Goal: Task Accomplishment & Management: Manage account settings

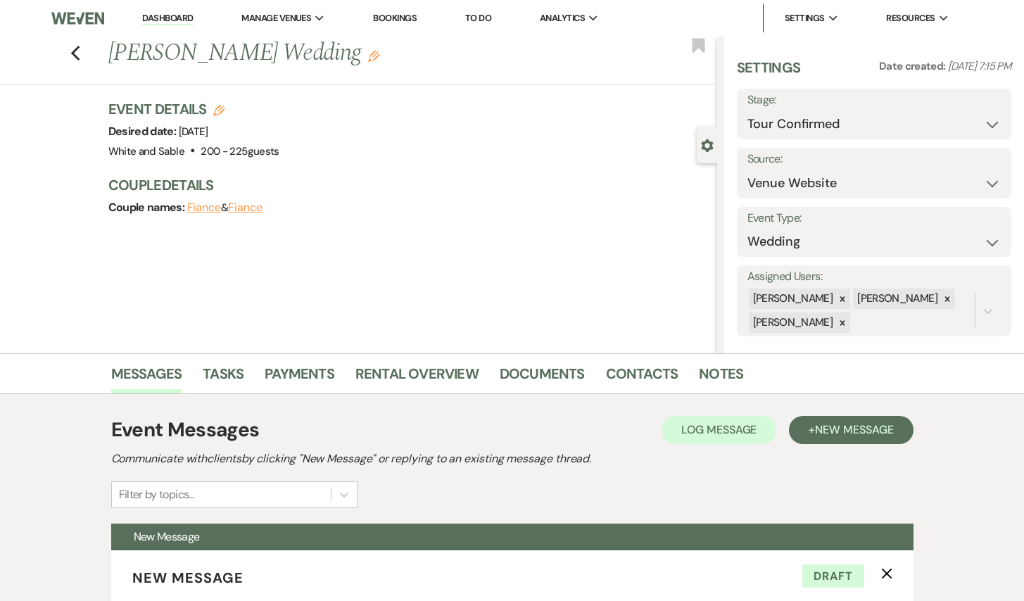
select select "4"
select select "5"
select select "3328"
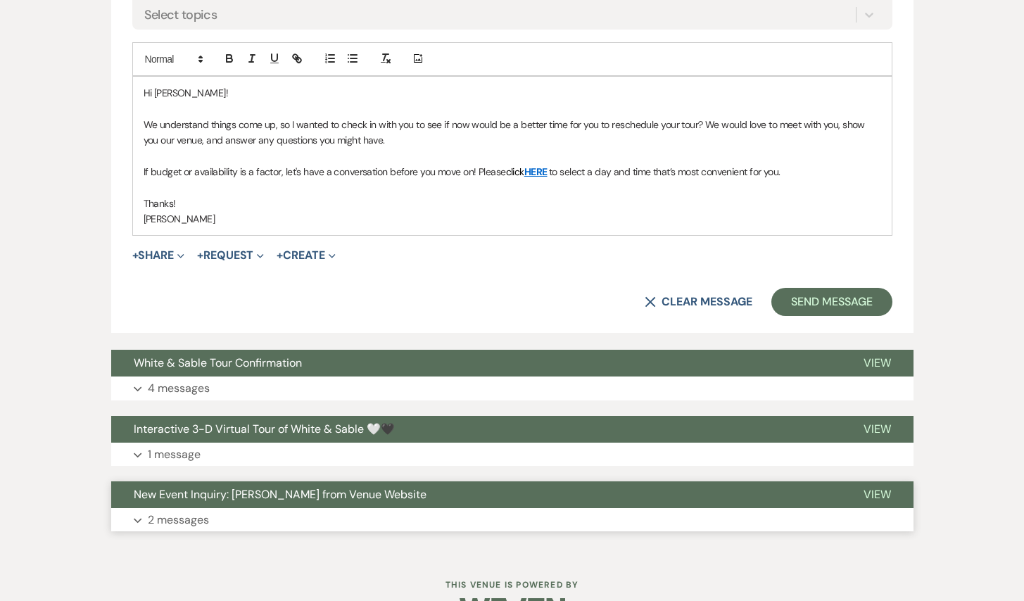
scroll to position [860, 0]
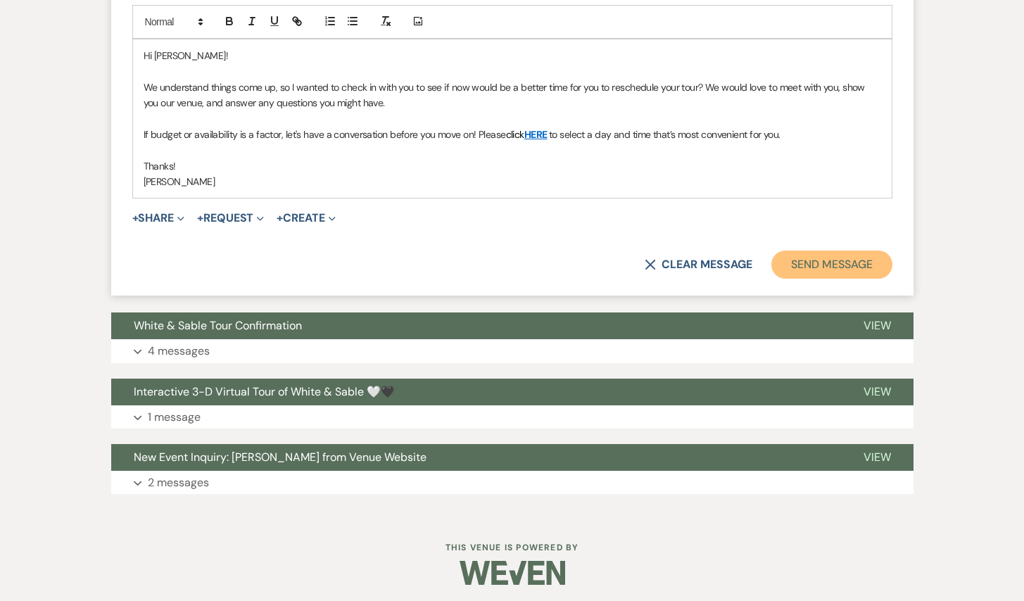
click at [828, 277] on button "Send Message" at bounding box center [831, 264] width 120 height 28
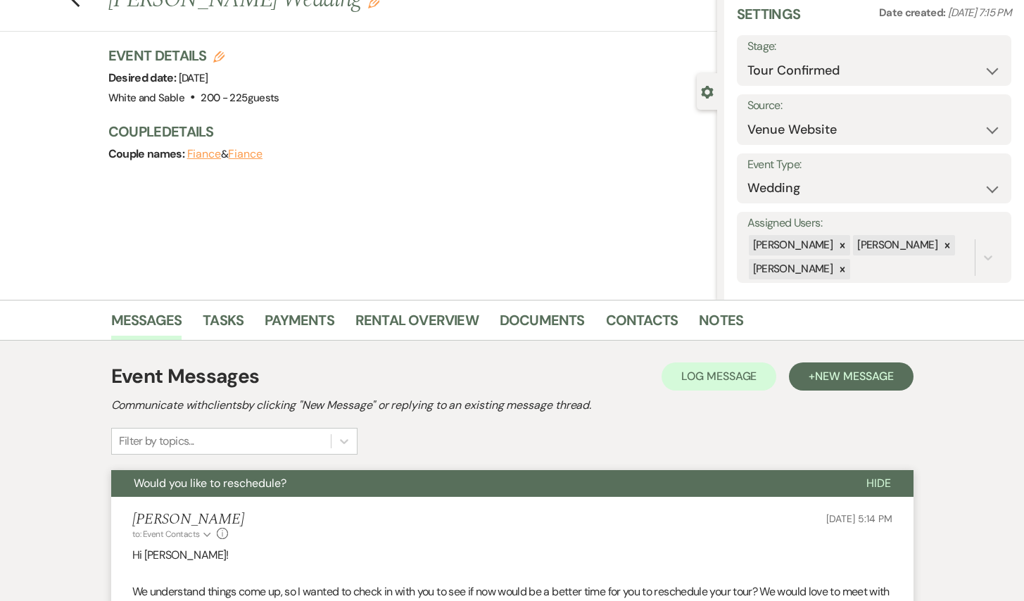
scroll to position [0, 0]
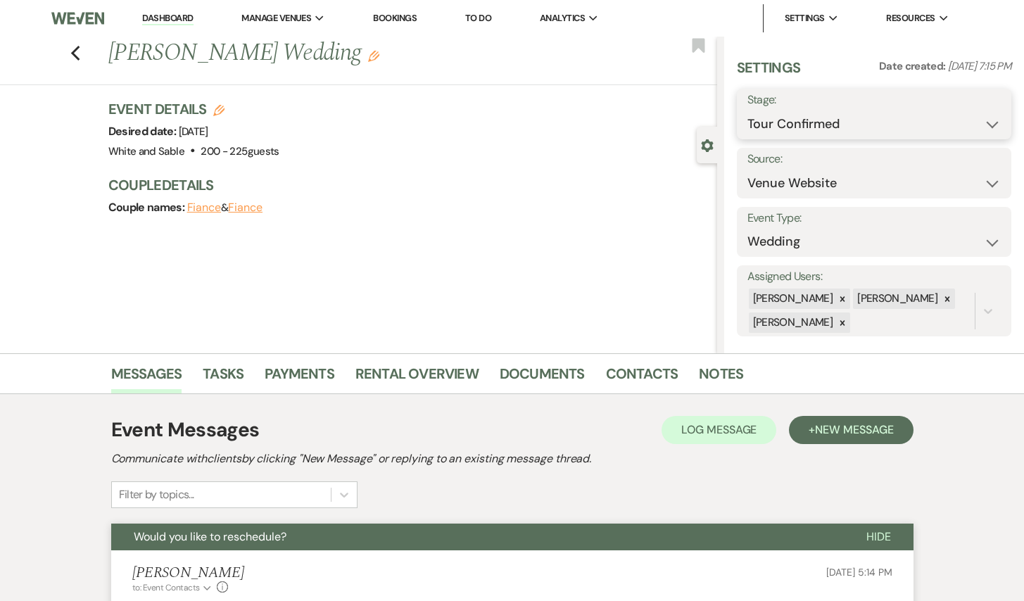
click at [767, 124] on select "Inquiry Follow Up Tour Requested Tour Confirmed Toured Proposal Sent Booked Lost" at bounding box center [874, 123] width 254 height 27
select select "1"
click at [747, 110] on select "Inquiry Follow Up Tour Requested Tour Confirmed Toured Proposal Sent Booked Lost" at bounding box center [874, 123] width 254 height 27
click at [979, 117] on button "Save" at bounding box center [983, 114] width 56 height 28
click at [80, 53] on icon "Previous" at bounding box center [75, 53] width 11 height 17
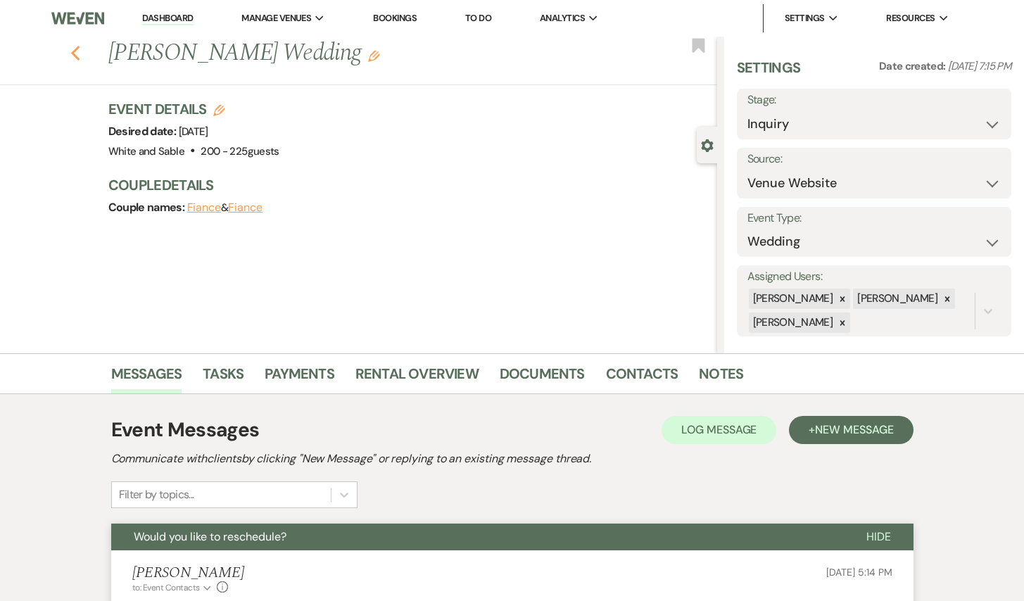
select select "4"
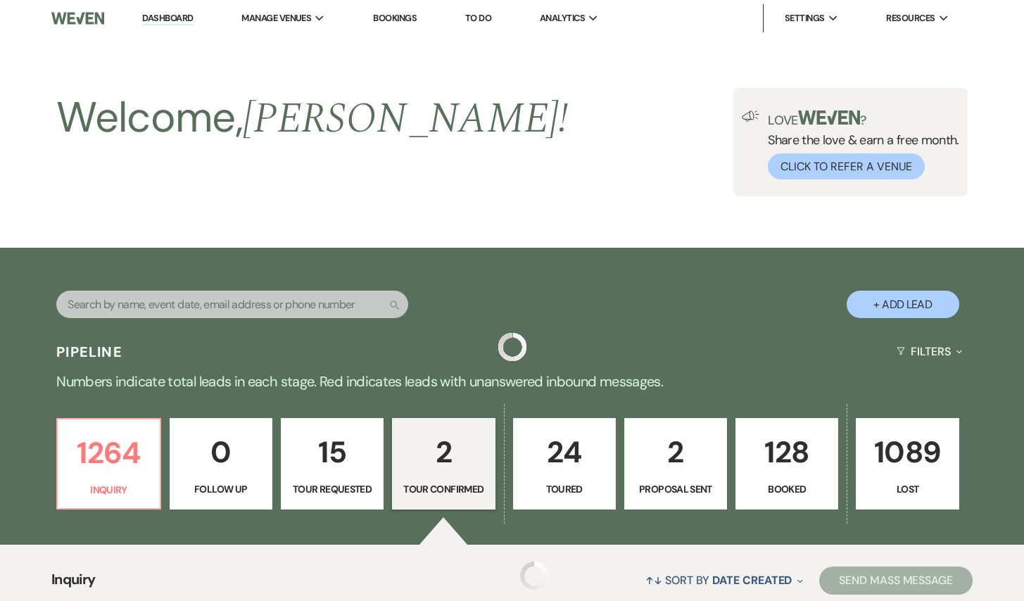
scroll to position [300, 0]
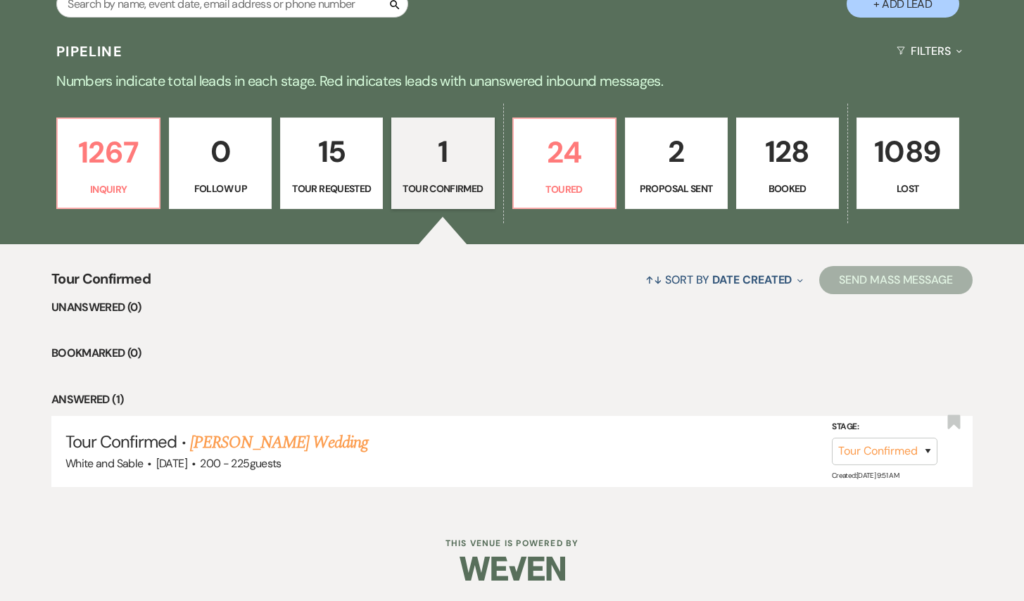
click at [344, 160] on p "15" at bounding box center [331, 151] width 84 height 47
select select "2"
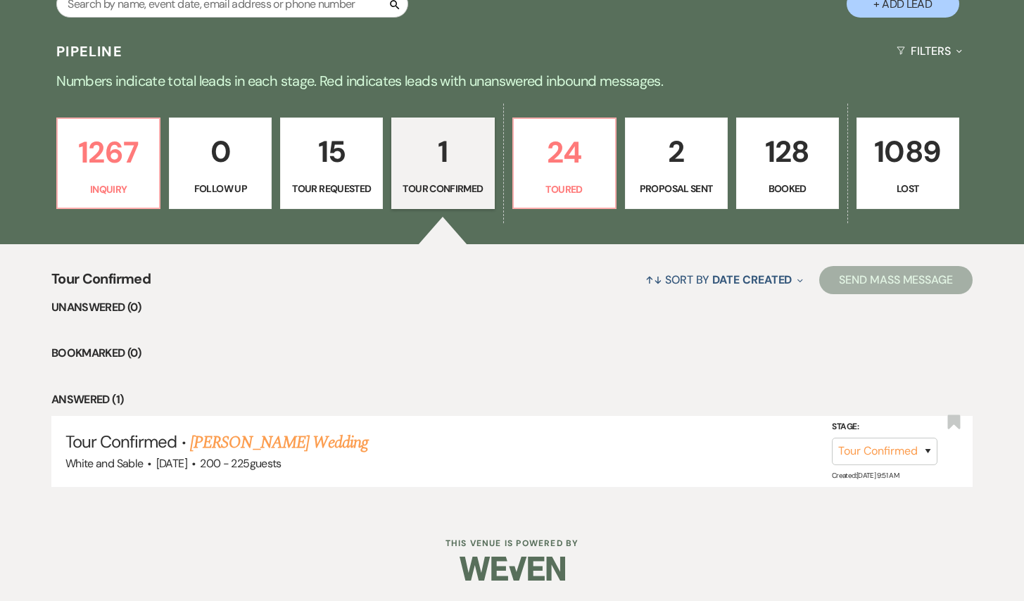
select select "2"
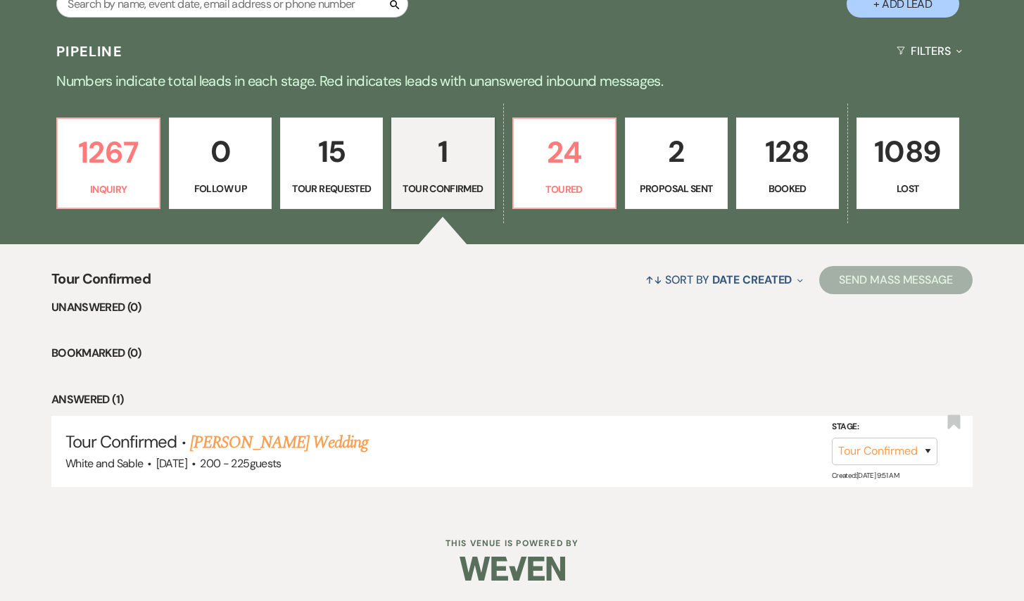
select select "2"
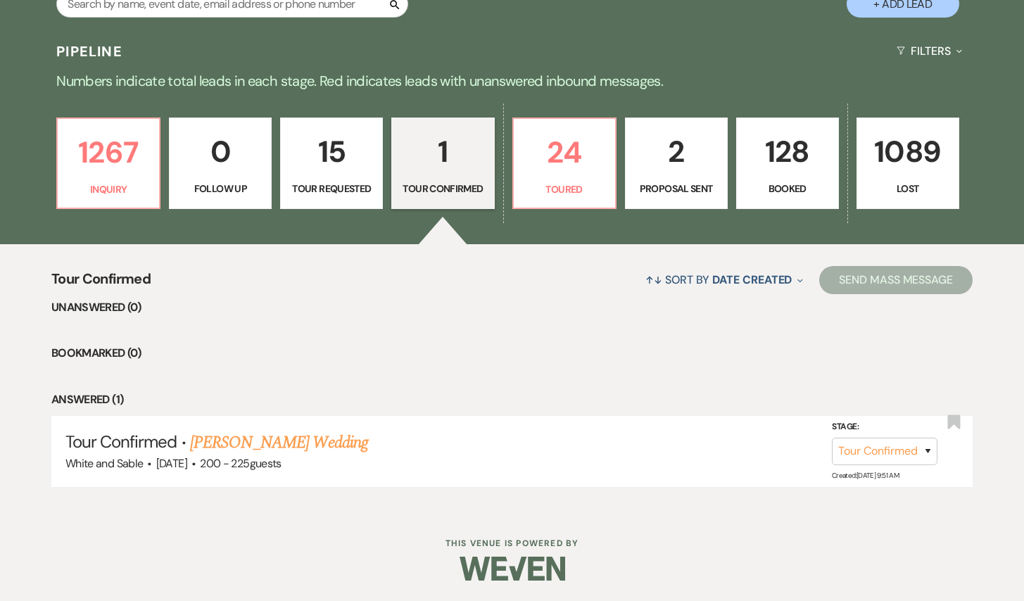
select select "2"
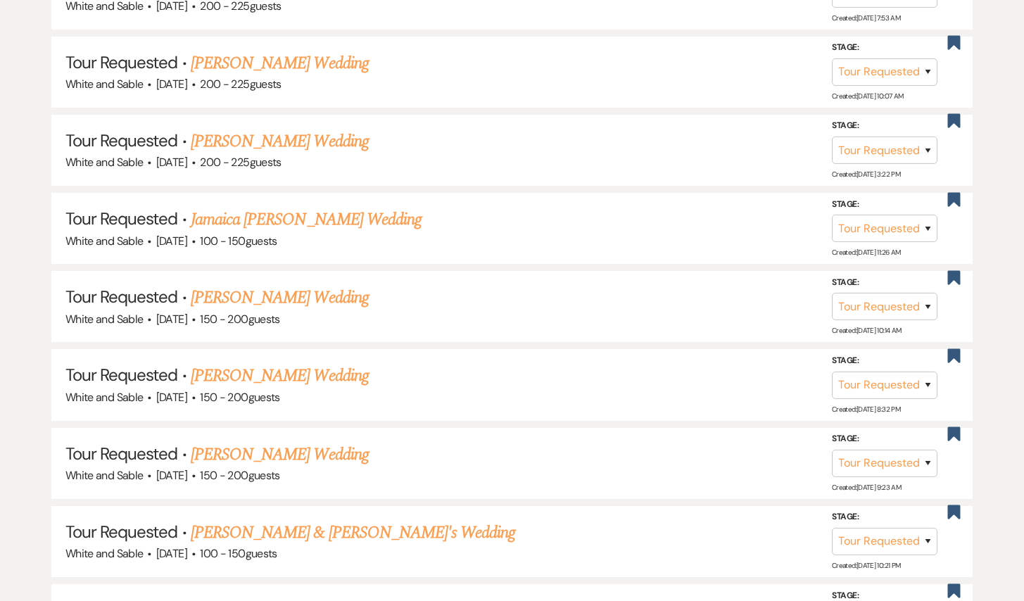
scroll to position [869, 0]
click at [953, 120] on use "button" at bounding box center [954, 120] width 13 height 14
select select "2"
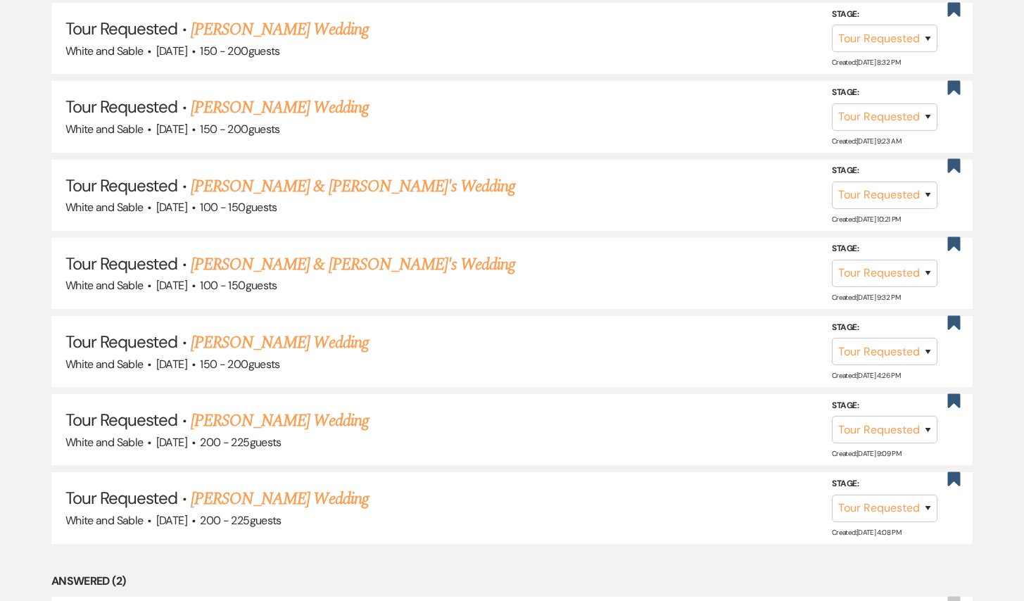
scroll to position [1148, 0]
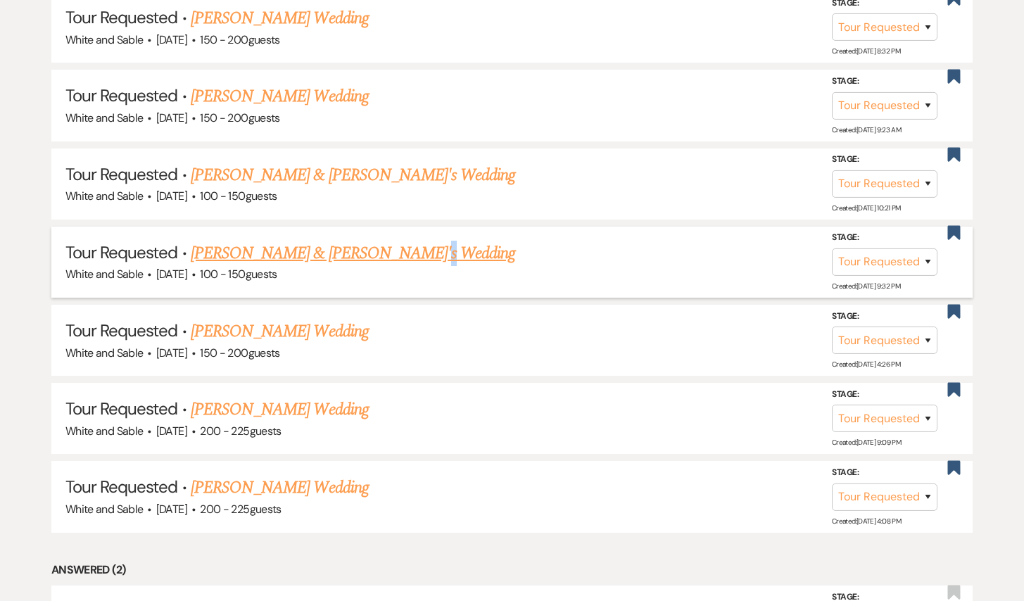
drag, startPoint x: 414, startPoint y: 250, endPoint x: 400, endPoint y: 250, distance: 14.8
click at [400, 250] on h5 "Tour Requested · [PERSON_NAME] & [PERSON_NAME]'s Wedding" at bounding box center [511, 253] width 893 height 25
click at [375, 250] on link "[PERSON_NAME] & [PERSON_NAME]'s Wedding" at bounding box center [353, 253] width 325 height 25
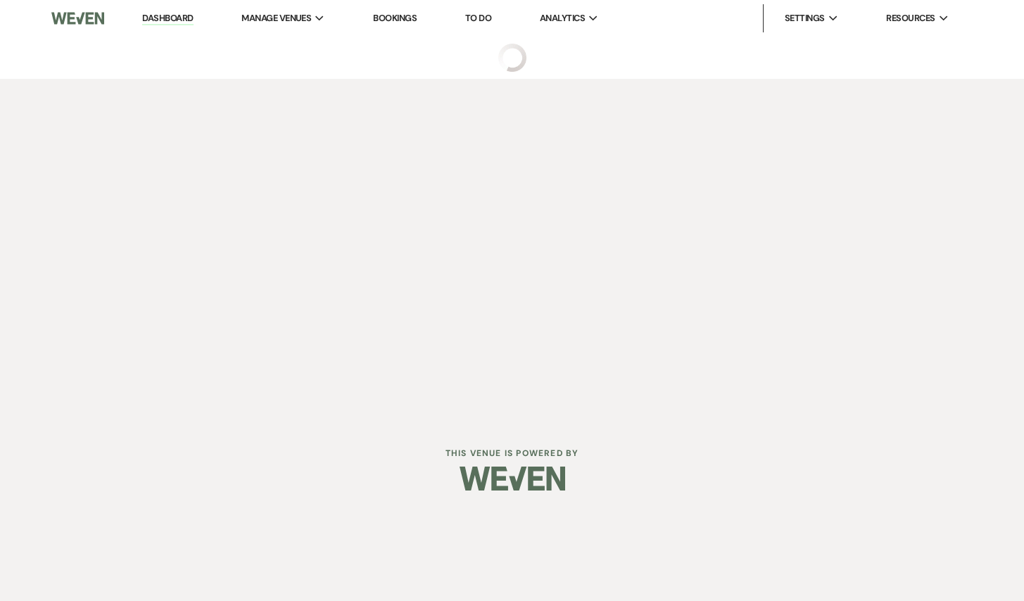
select select "2"
select select "17"
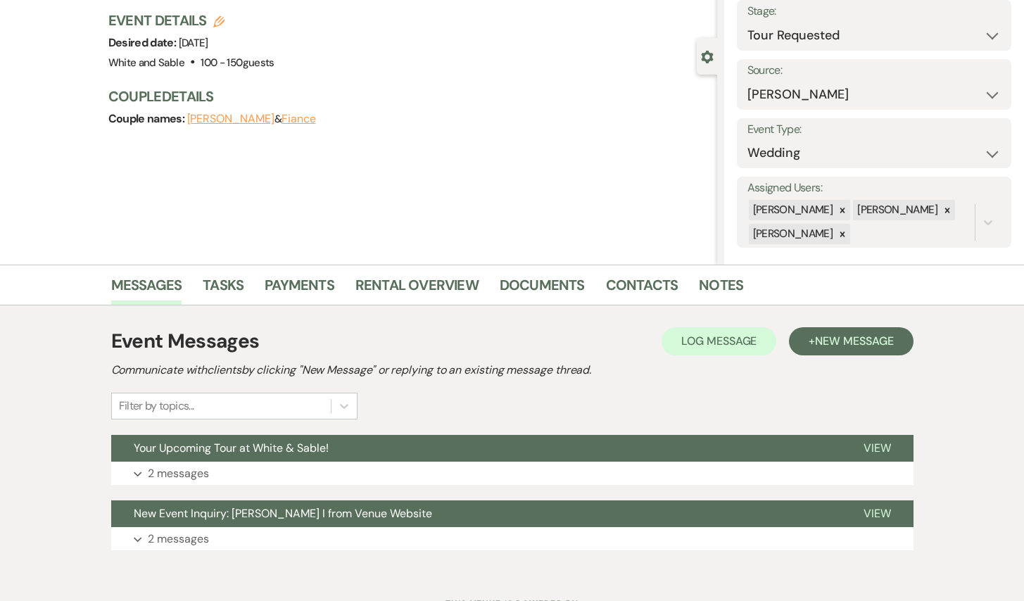
scroll to position [150, 0]
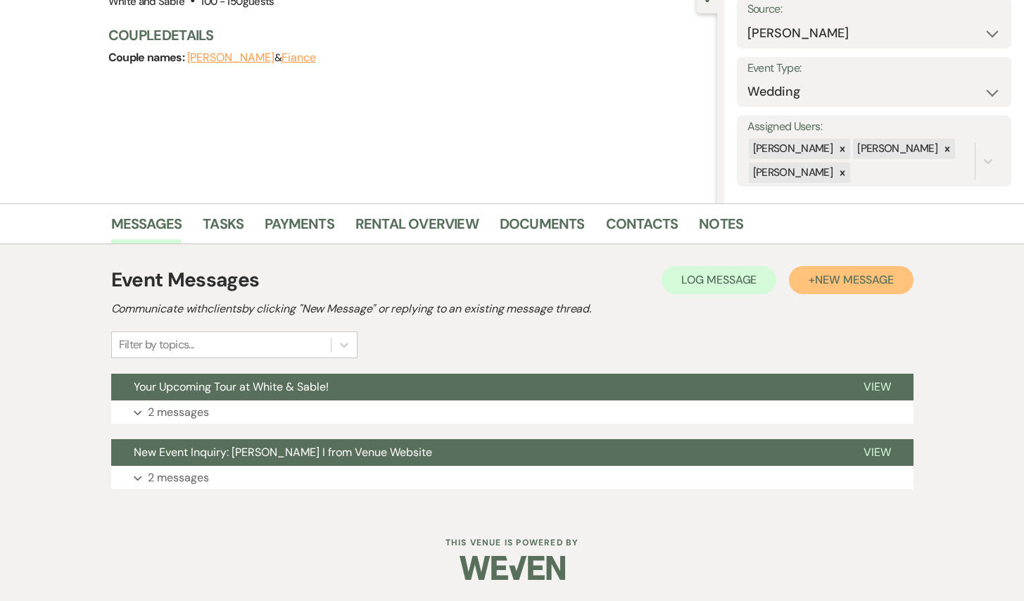
click at [839, 279] on span "New Message" at bounding box center [854, 279] width 78 height 15
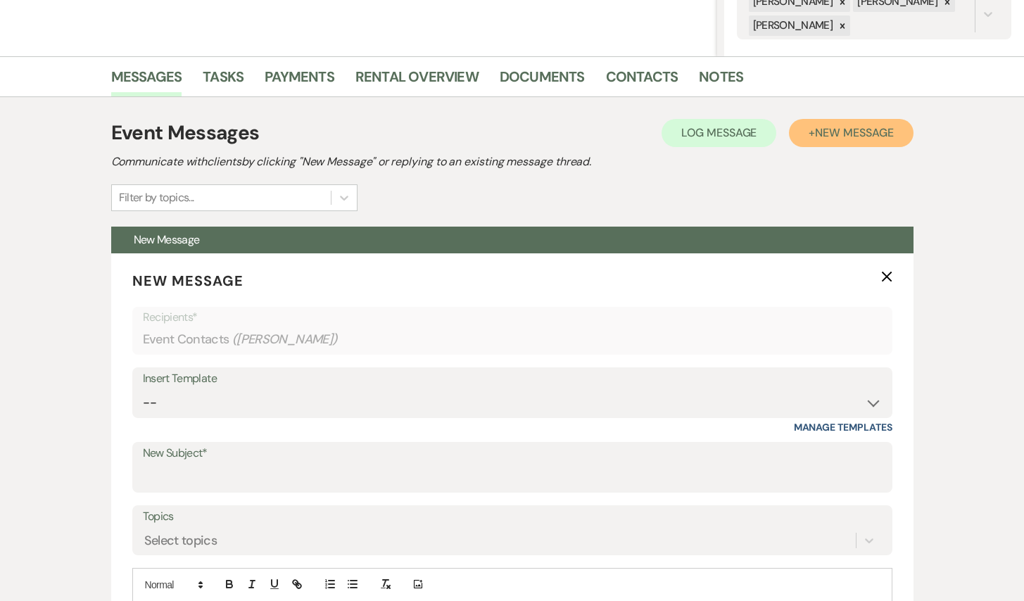
scroll to position [380, 0]
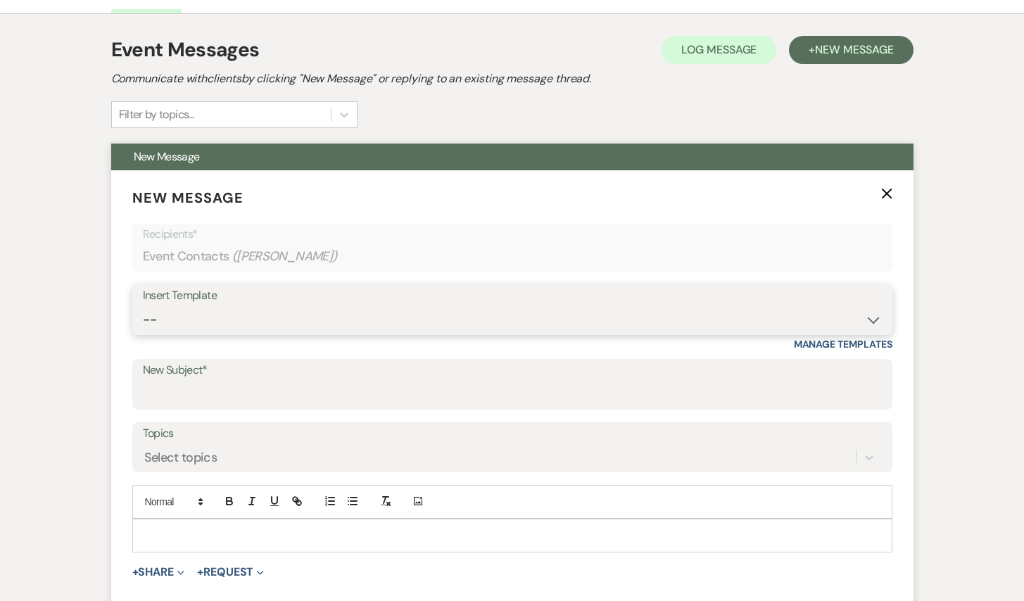
click at [367, 326] on select "-- Inquiry Response (Venue Guide) Schedule - Venue Tour Appt Confirmation Sched…" at bounding box center [512, 319] width 739 height 27
select select "3329"
click at [143, 306] on select "-- Inquiry Response (Venue Guide) Schedule - Venue Tour Appt Confirmation Sched…" at bounding box center [512, 319] width 739 height 27
type input "White & Sable - Great meeting you!"
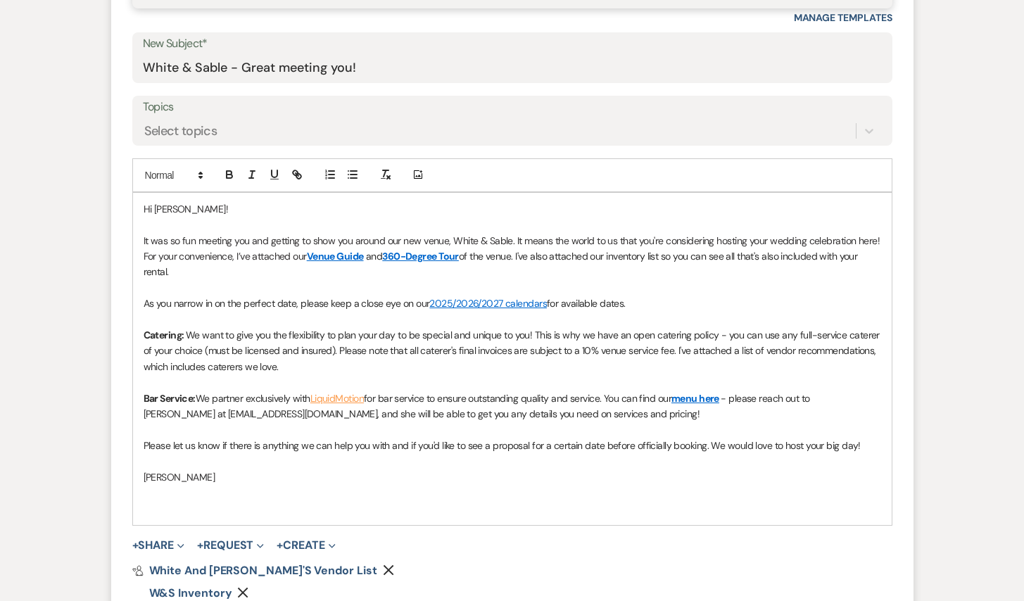
scroll to position [726, 0]
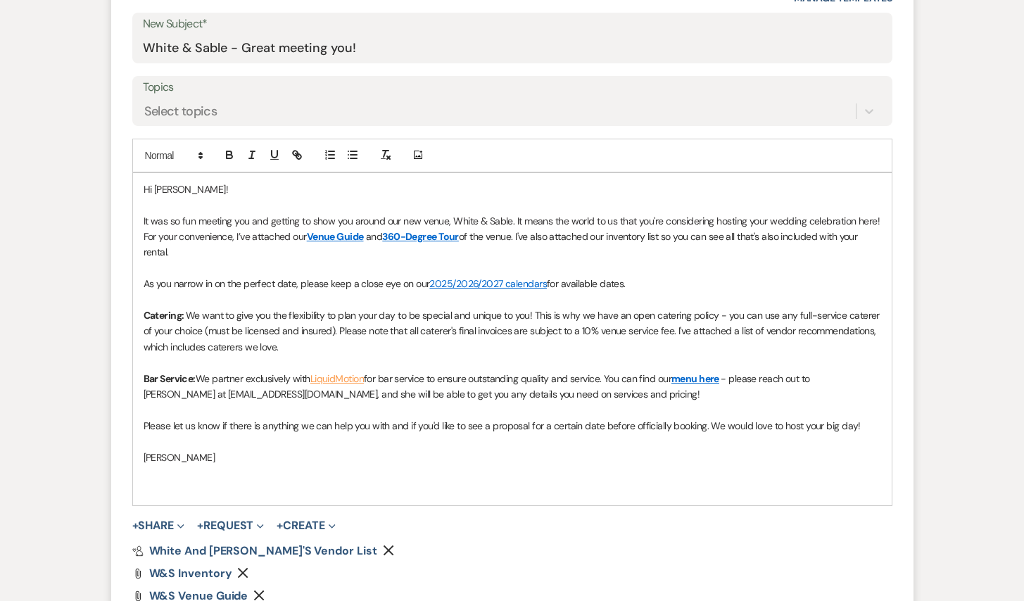
click at [699, 376] on link "menu here" at bounding box center [695, 378] width 48 height 13
click at [742, 405] on link at bounding box center [726, 405] width 32 height 11
click at [761, 403] on input "[URL][DOMAIN_NAME]" at bounding box center [707, 406] width 120 height 18
type input "[URL][DOMAIN_NAME]"
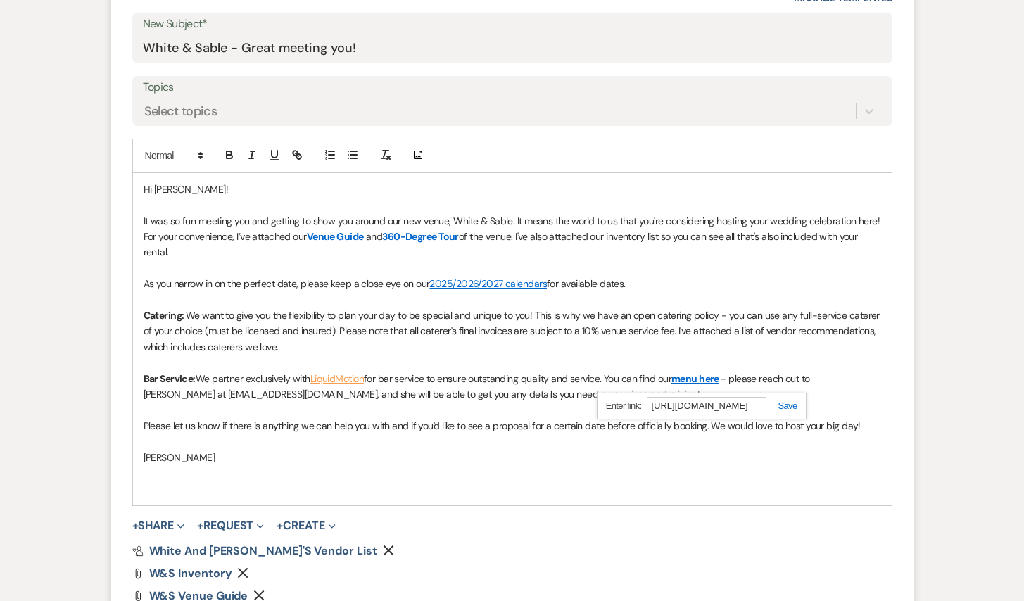
scroll to position [0, 0]
click at [788, 404] on link at bounding box center [781, 405] width 30 height 11
click at [652, 483] on p "﻿" at bounding box center [512, 488] width 737 height 15
click at [253, 220] on span "It was so fun meeting you and getting to show you around our new venue, White &…" at bounding box center [513, 229] width 739 height 28
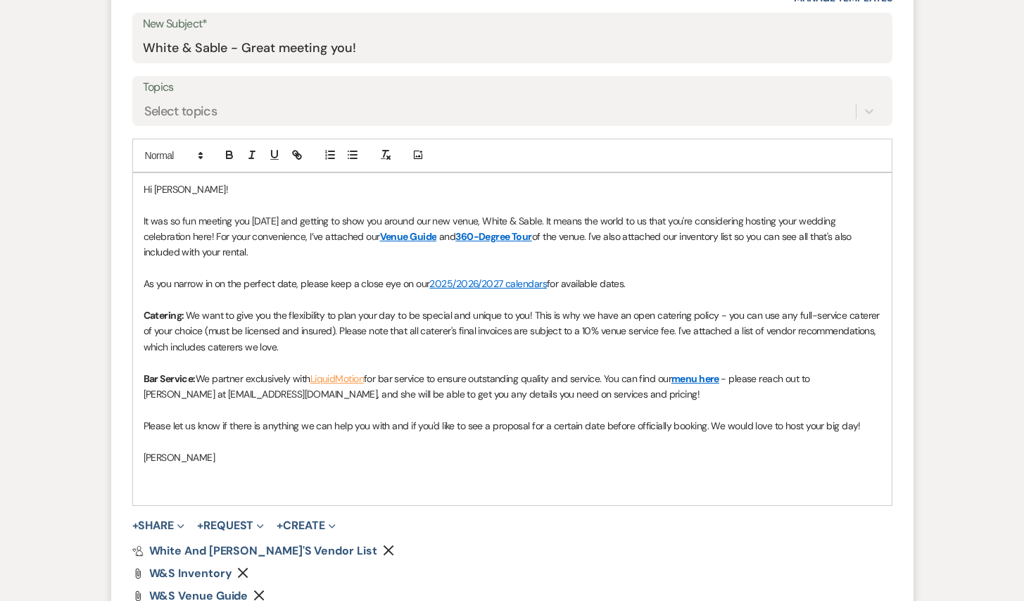
click at [144, 219] on span "It was so fun meeting you [DATE] and getting to show you around our new venue, …" at bounding box center [491, 229] width 694 height 28
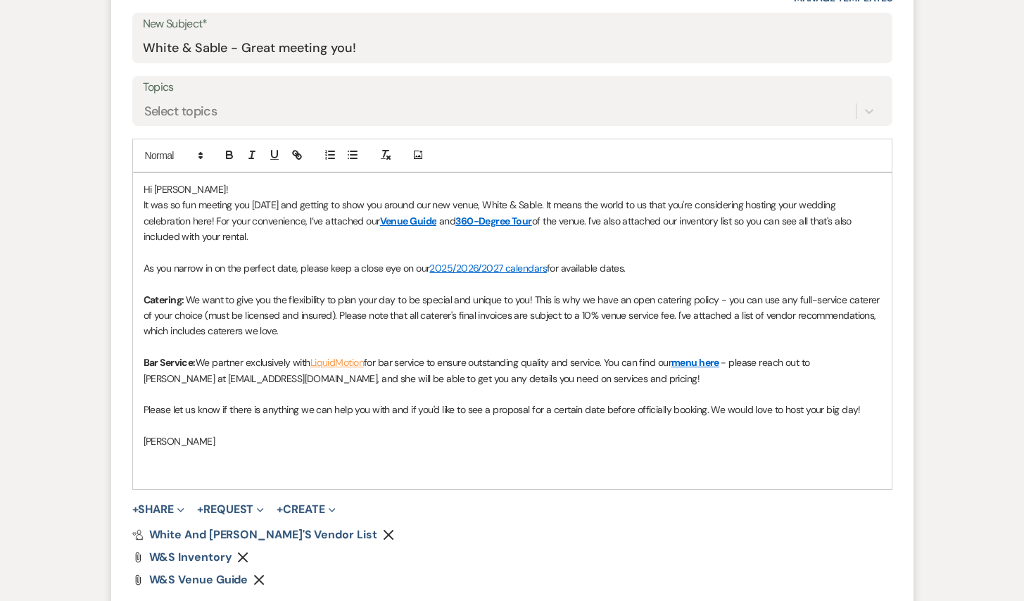
click at [230, 430] on p at bounding box center [512, 425] width 737 height 15
click at [227, 442] on p "[PERSON_NAME]" at bounding box center [512, 440] width 737 height 15
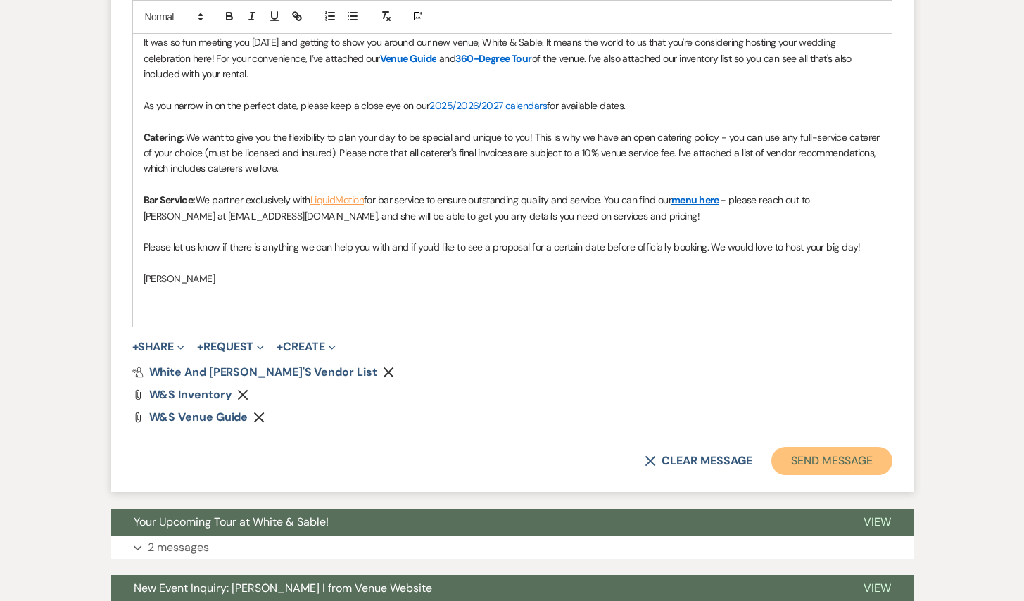
click at [797, 459] on button "Send Message" at bounding box center [831, 461] width 120 height 28
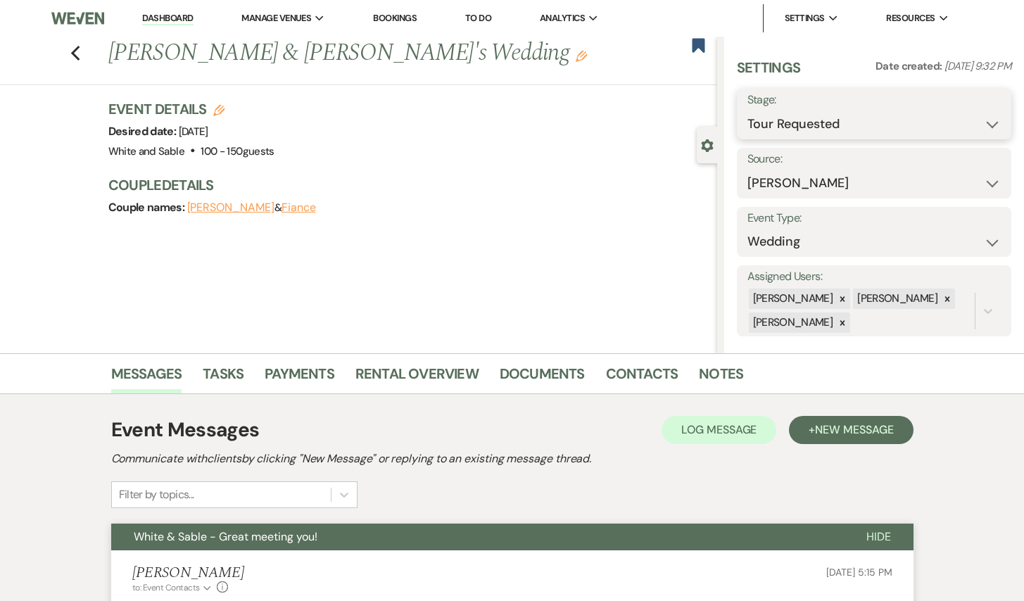
click at [756, 127] on select "Inquiry Follow Up Tour Requested Tour Confirmed Toured Proposal Sent Booked Lost" at bounding box center [874, 123] width 254 height 27
select select "5"
click at [747, 110] on select "Inquiry Follow Up Tour Requested Tour Confirmed Toured Proposal Sent Booked Lost" at bounding box center [874, 123] width 254 height 27
click at [982, 115] on button "Save" at bounding box center [983, 114] width 56 height 28
click at [77, 51] on icon "Previous" at bounding box center [75, 53] width 11 height 17
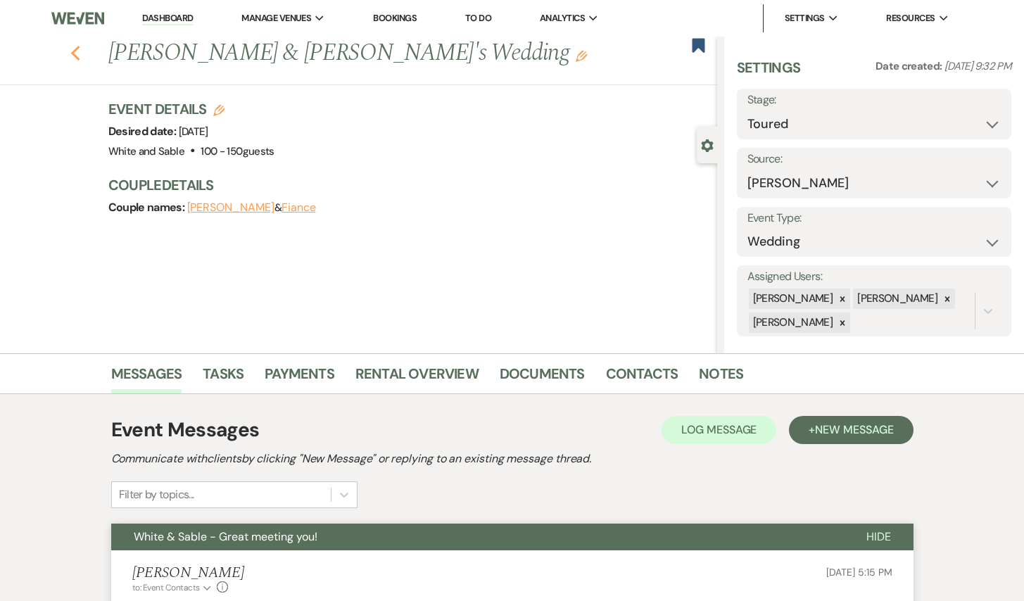
scroll to position [1148, 0]
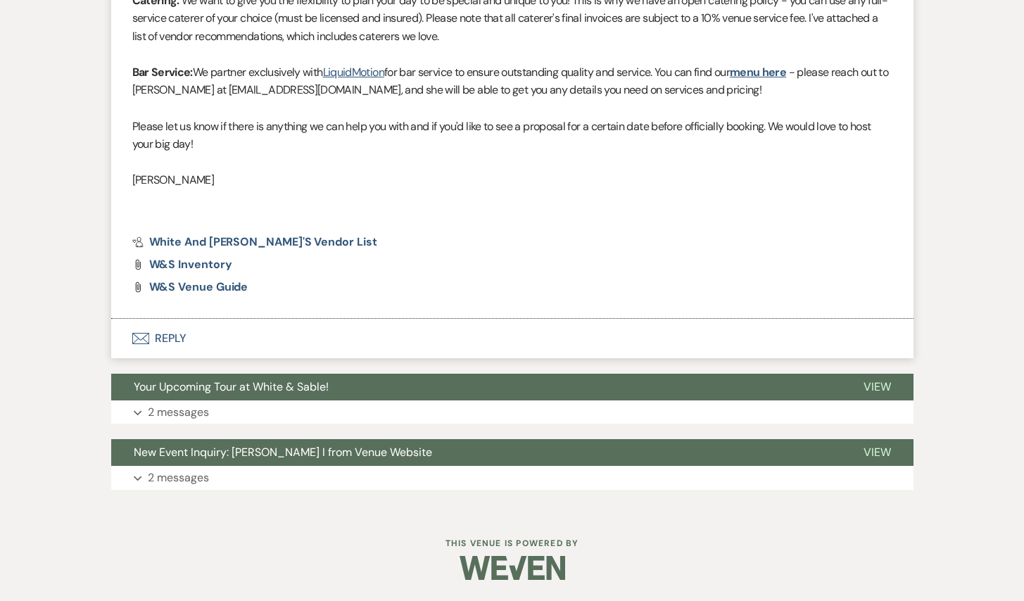
select select "2"
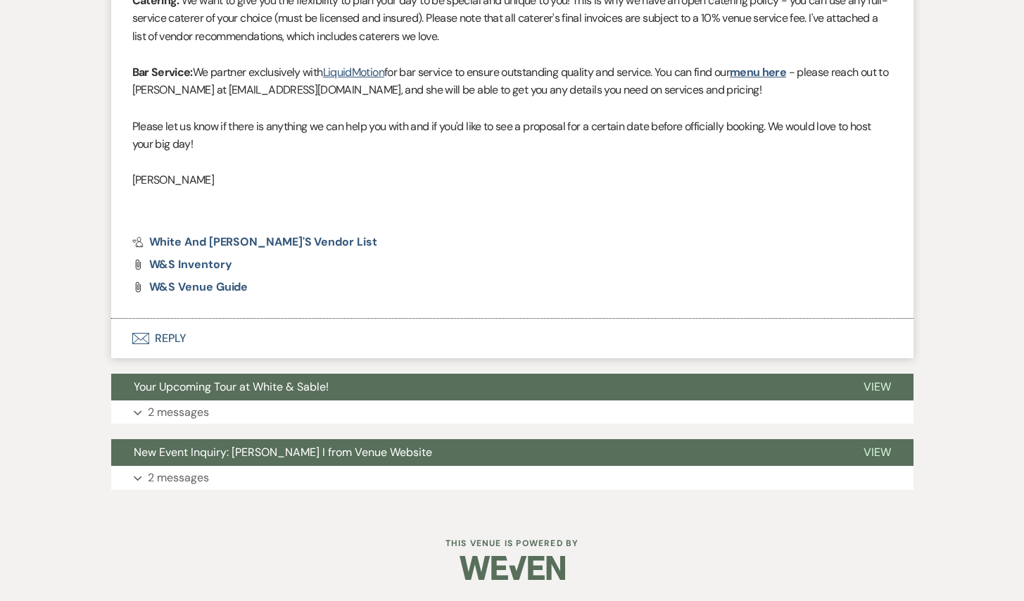
select select "2"
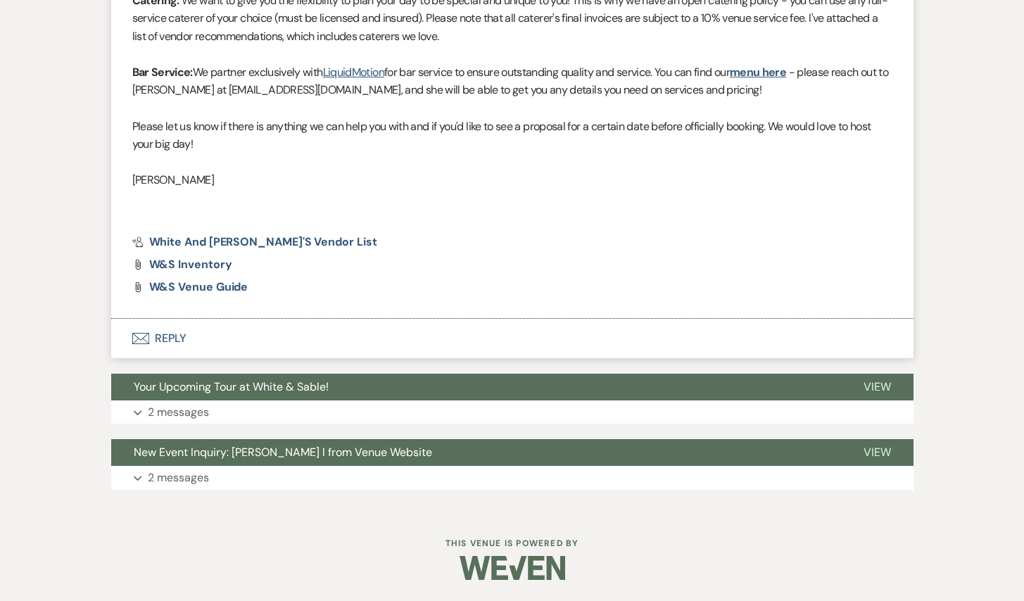
select select "2"
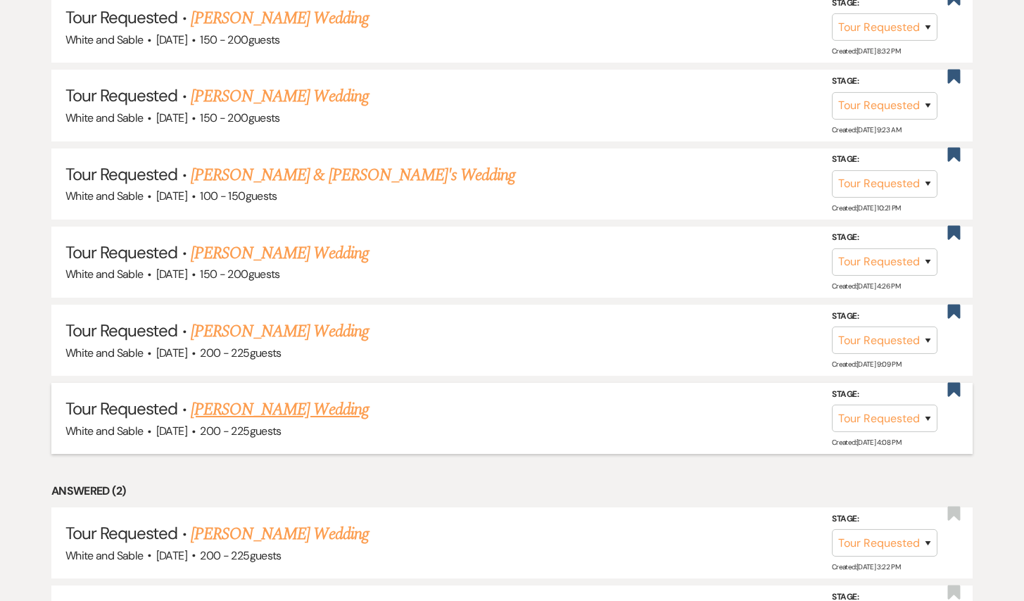
click at [305, 397] on link "[PERSON_NAME] Wedding" at bounding box center [280, 409] width 178 height 25
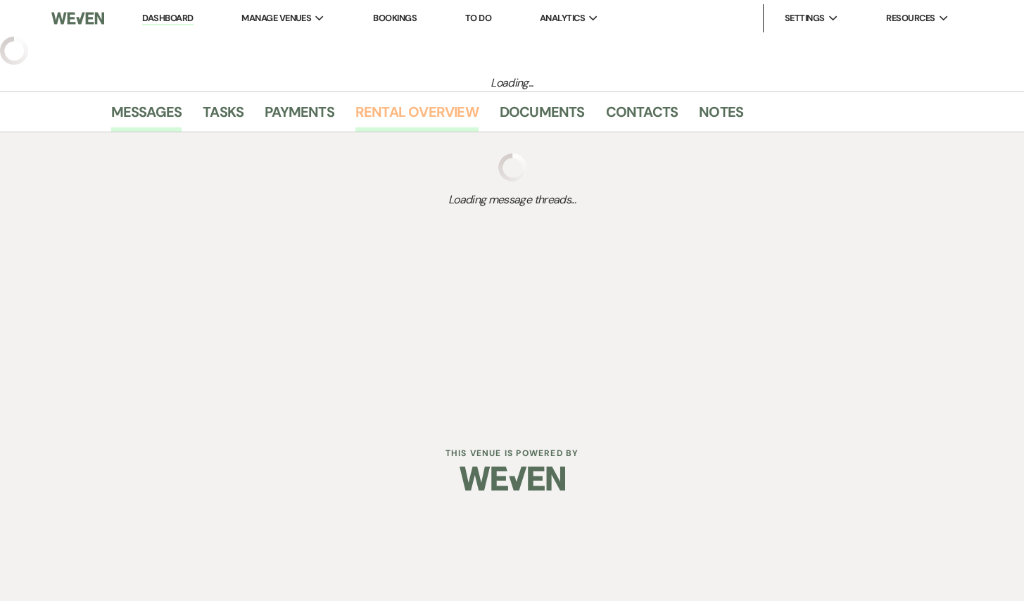
select select "2"
select select "5"
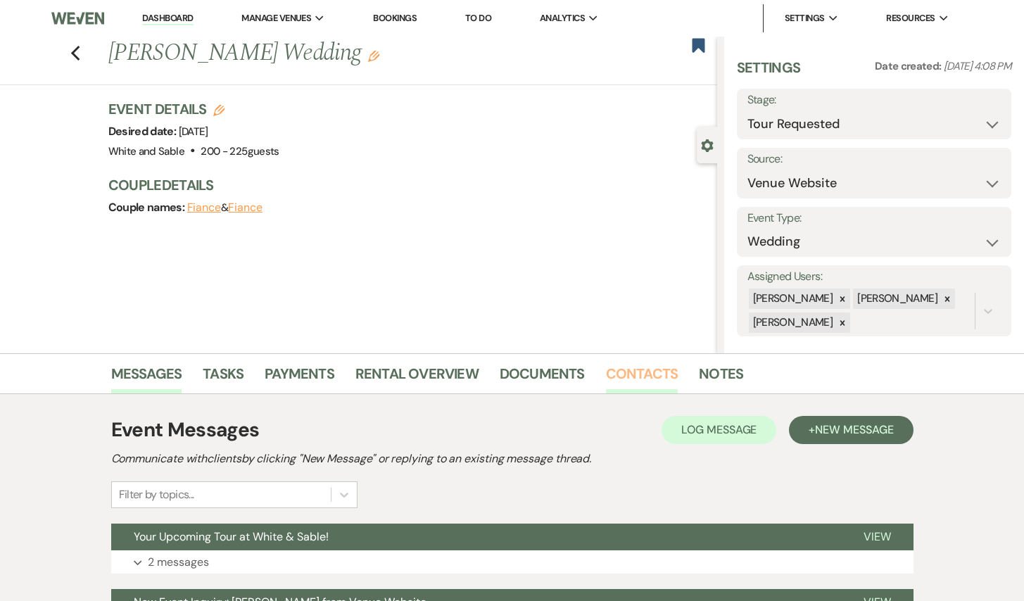
click at [649, 371] on link "Contacts" at bounding box center [642, 377] width 72 height 31
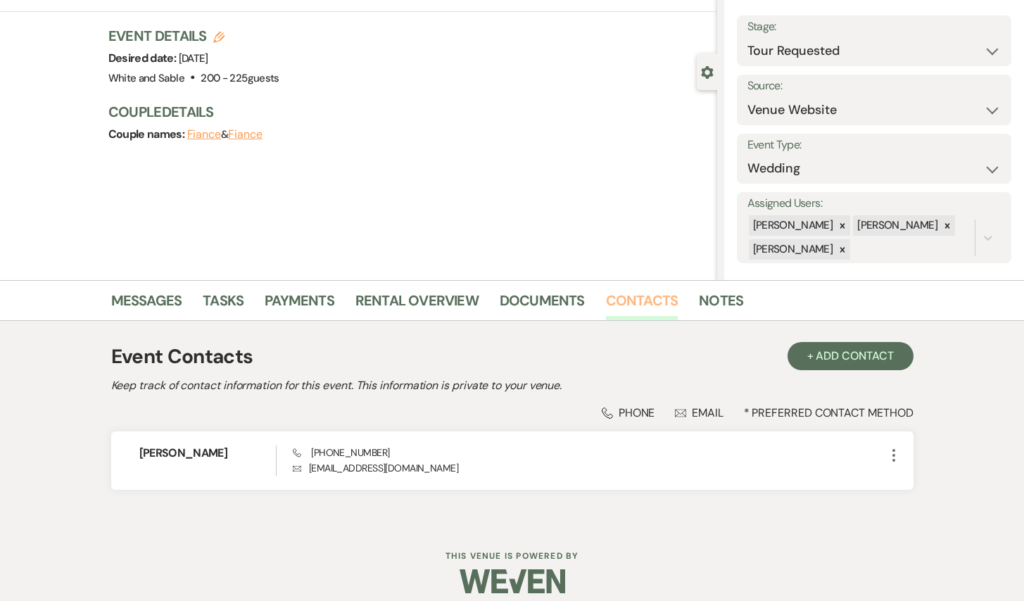
scroll to position [87, 0]
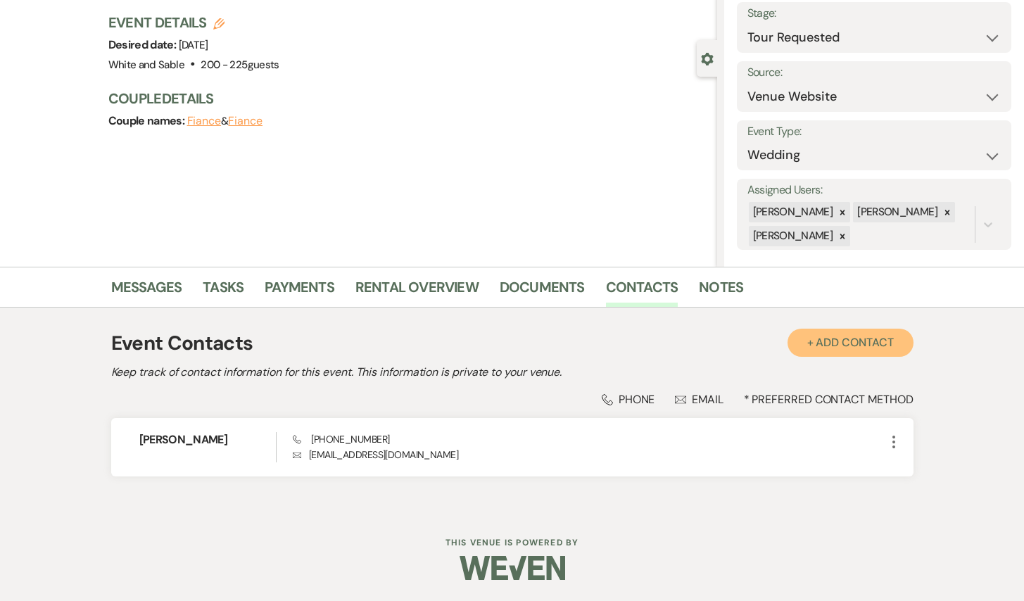
click at [829, 339] on button "+ Add Contact" at bounding box center [850, 343] width 126 height 28
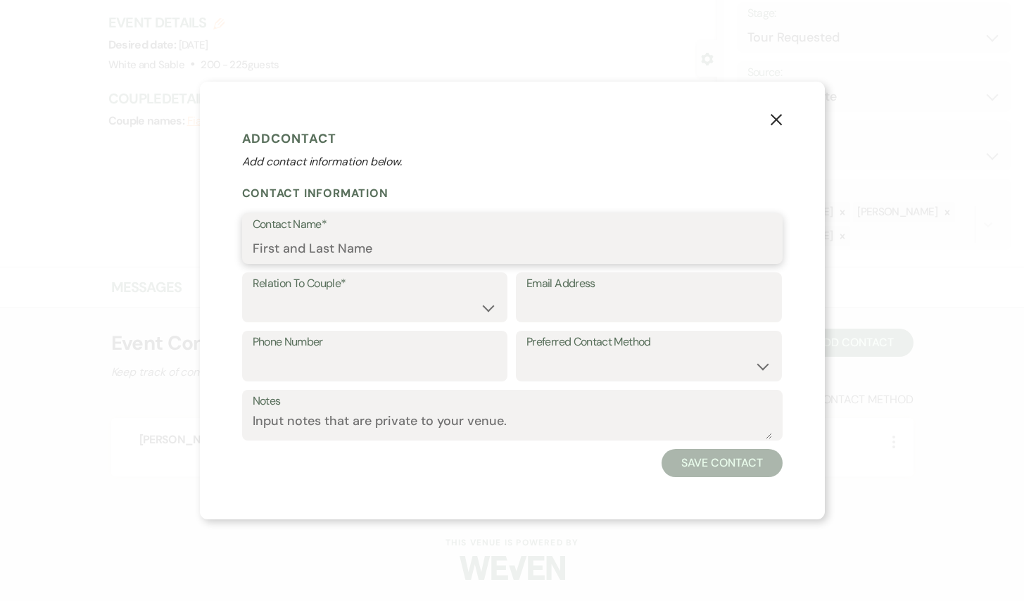
click at [330, 246] on input "Contact Name*" at bounding box center [512, 248] width 519 height 27
type input "[PERSON_NAME]"
click at [345, 317] on select "Couple Planner Parent of Couple Family Member Friend Other" at bounding box center [375, 306] width 245 height 27
select select "1"
click at [253, 293] on select "Couple Planner Parent of Couple Family Member Friend Other" at bounding box center [375, 306] width 245 height 27
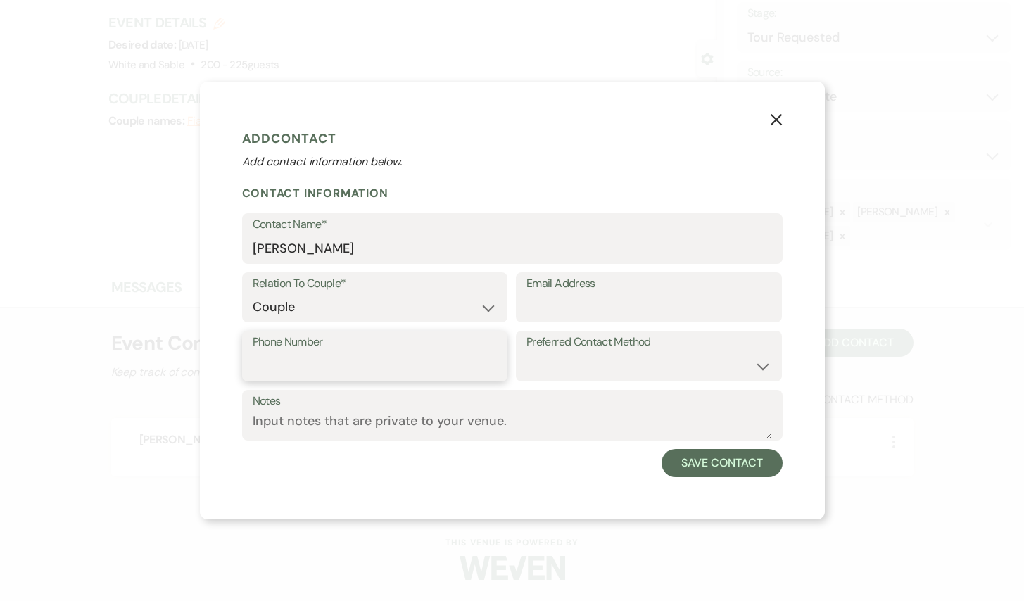
click at [434, 367] on input "Phone Number" at bounding box center [375, 366] width 245 height 27
click at [585, 310] on input "Email Address" at bounding box center [648, 306] width 245 height 27
paste input "[EMAIL_ADDRESS][DOMAIN_NAME]"
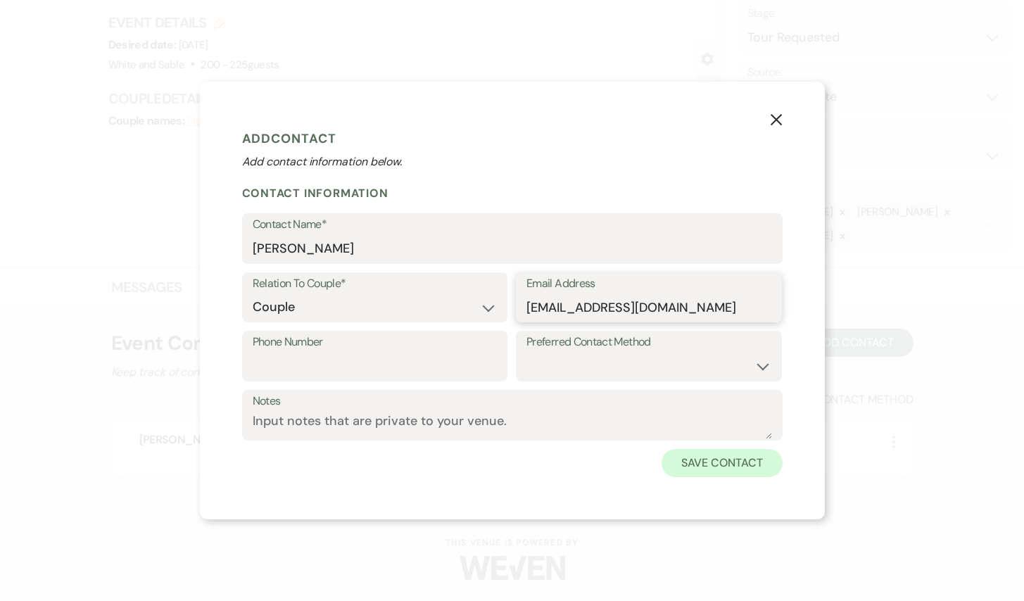
type input "[EMAIL_ADDRESS][DOMAIN_NAME]"
click at [710, 464] on button "Save Contact" at bounding box center [721, 463] width 120 height 28
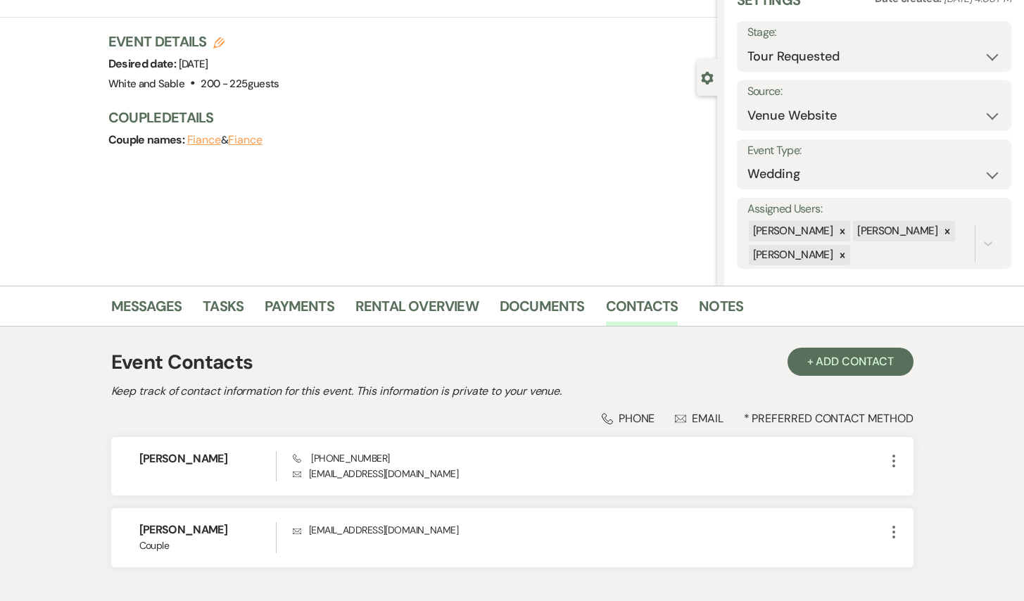
scroll to position [42, 0]
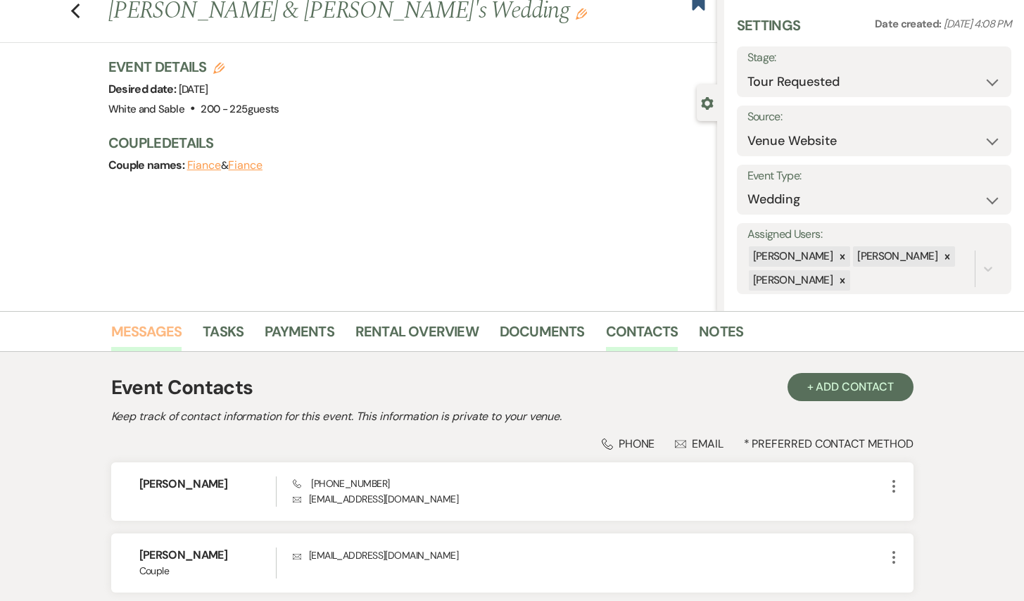
click at [162, 325] on link "Messages" at bounding box center [146, 335] width 71 height 31
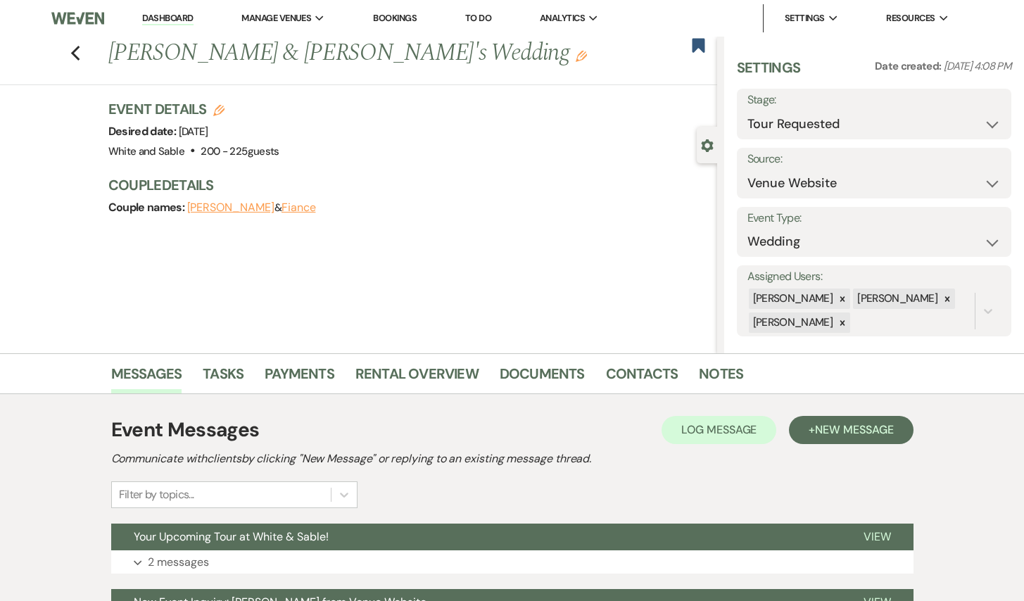
click at [286, 206] on button "Fiance" at bounding box center [298, 207] width 34 height 11
select select "1"
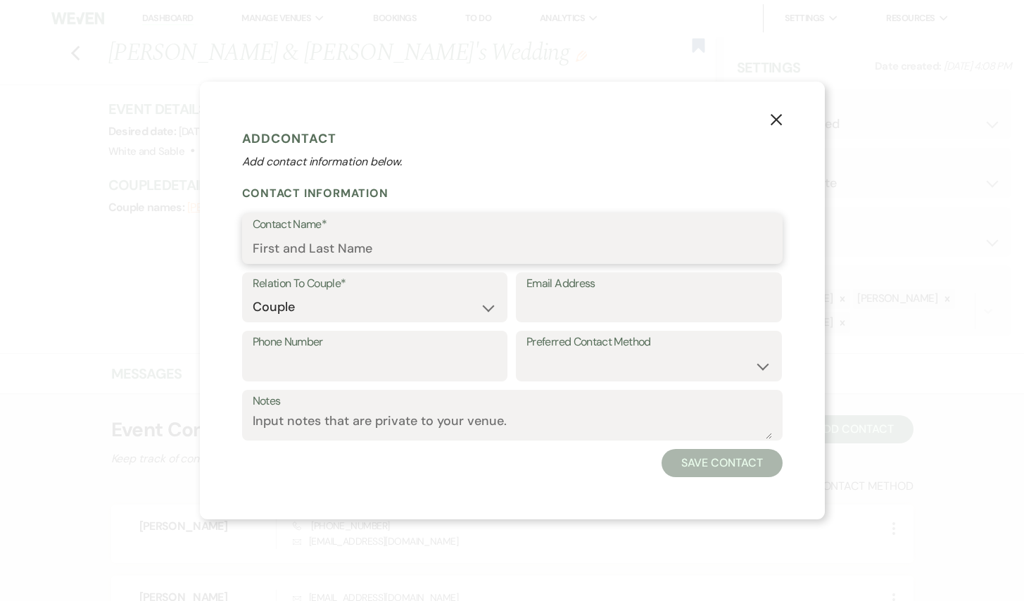
click at [302, 247] on input "Contact Name*" at bounding box center [512, 248] width 519 height 27
type input "[PERSON_NAME]"
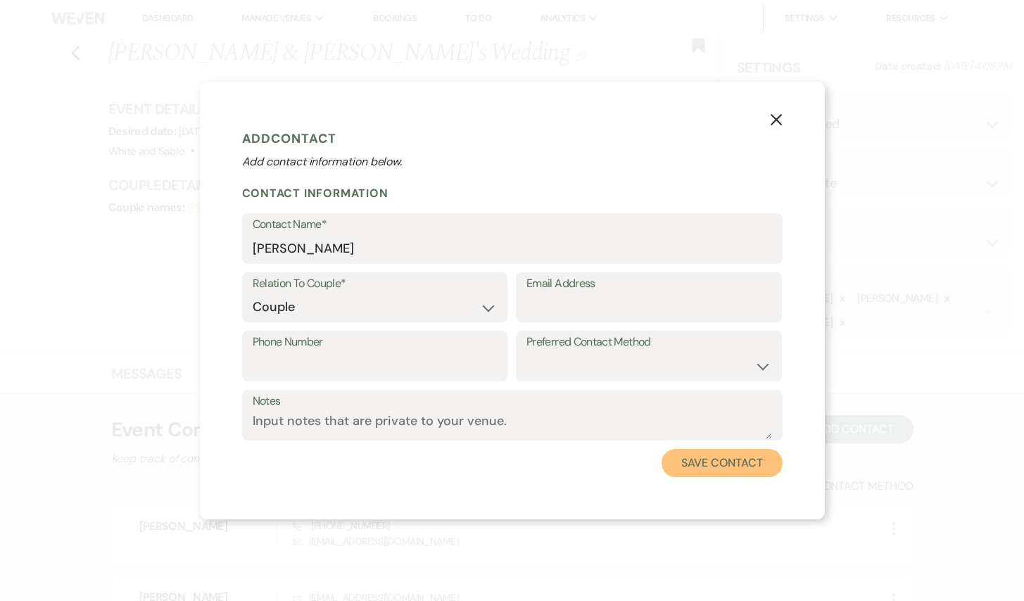
click at [687, 469] on button "Save Contact" at bounding box center [721, 463] width 120 height 28
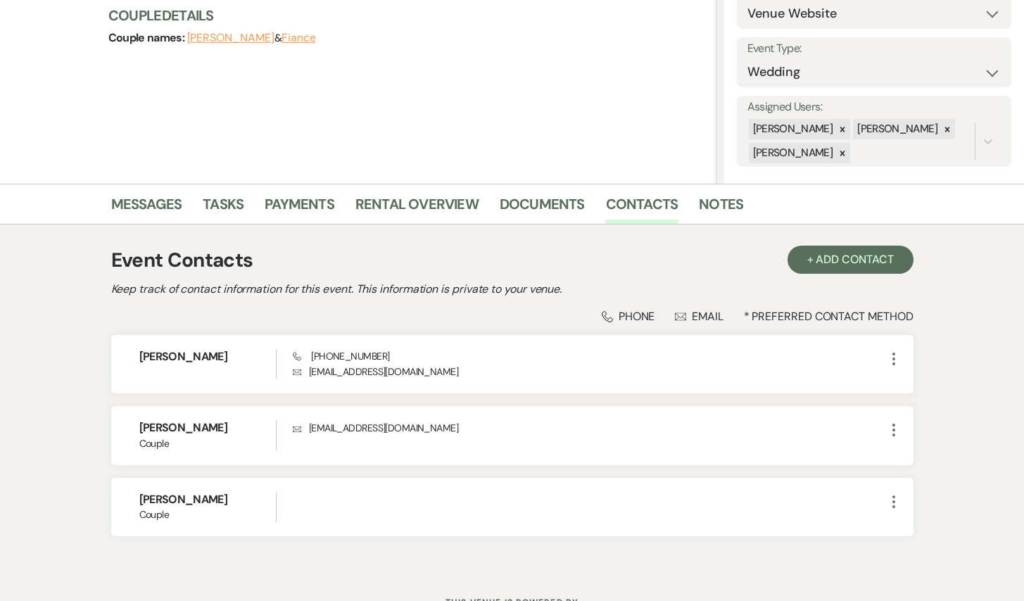
scroll to position [181, 0]
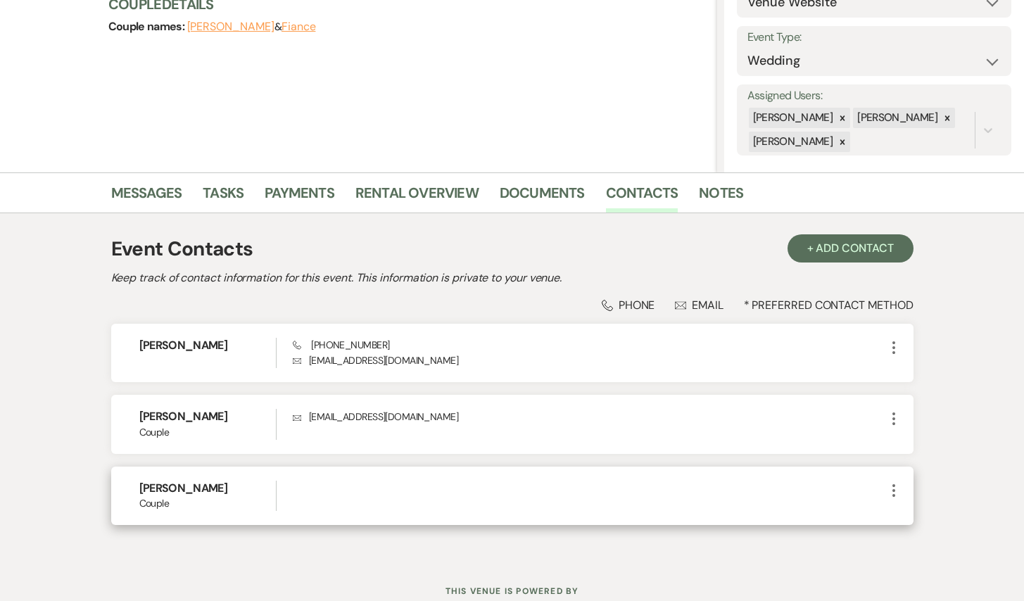
click at [904, 488] on div "[PERSON_NAME] More" at bounding box center [512, 495] width 802 height 58
click at [896, 488] on icon "More" at bounding box center [893, 490] width 17 height 17
click at [913, 517] on button "Pencil Edit" at bounding box center [927, 518] width 84 height 24
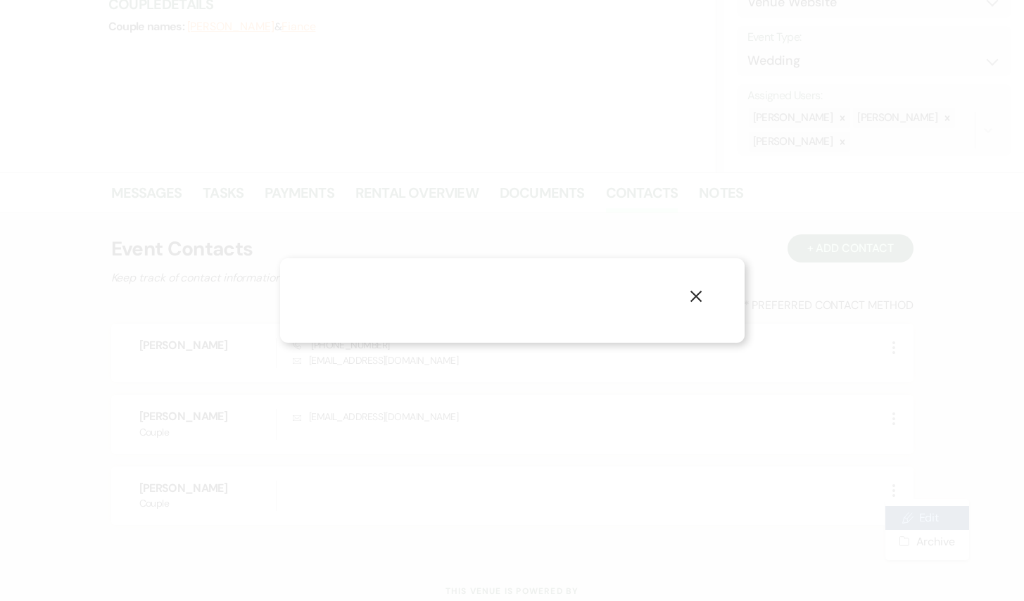
select select "1"
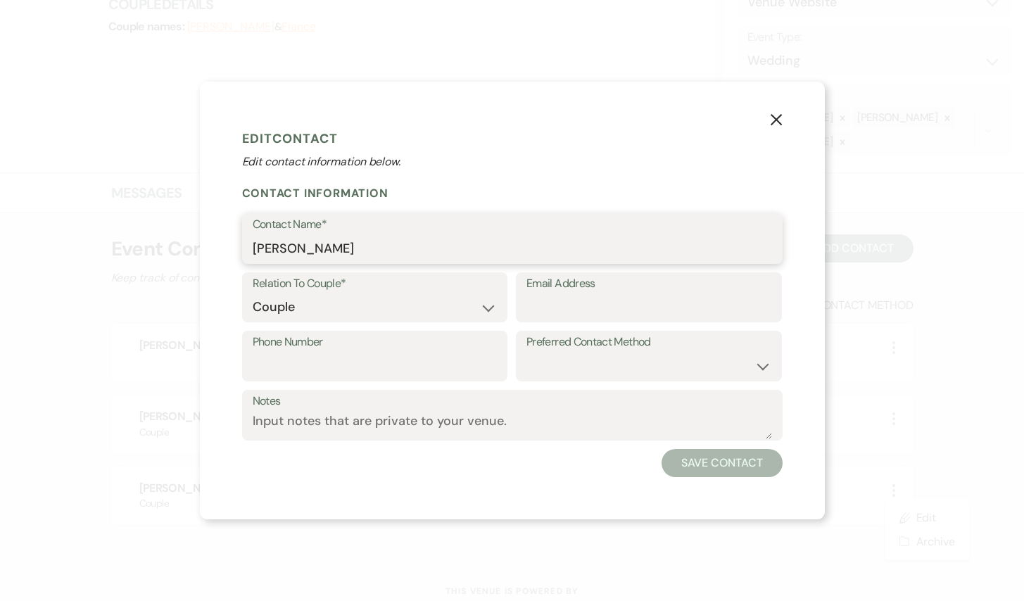
click at [440, 252] on input "[PERSON_NAME]" at bounding box center [512, 248] width 519 height 27
type input "[PERSON_NAME]"
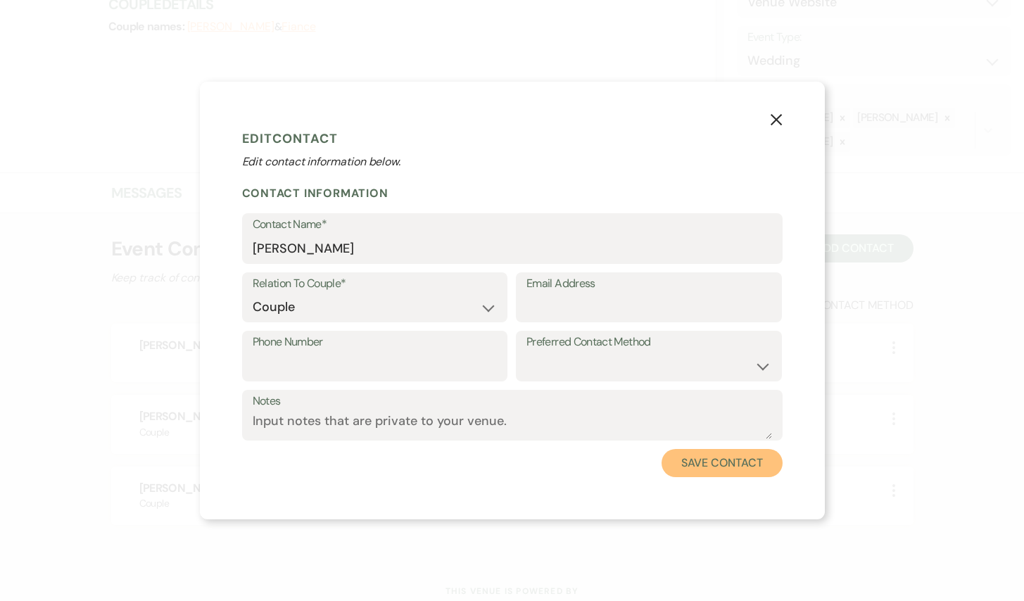
click at [726, 462] on button "Save Contact" at bounding box center [721, 463] width 120 height 28
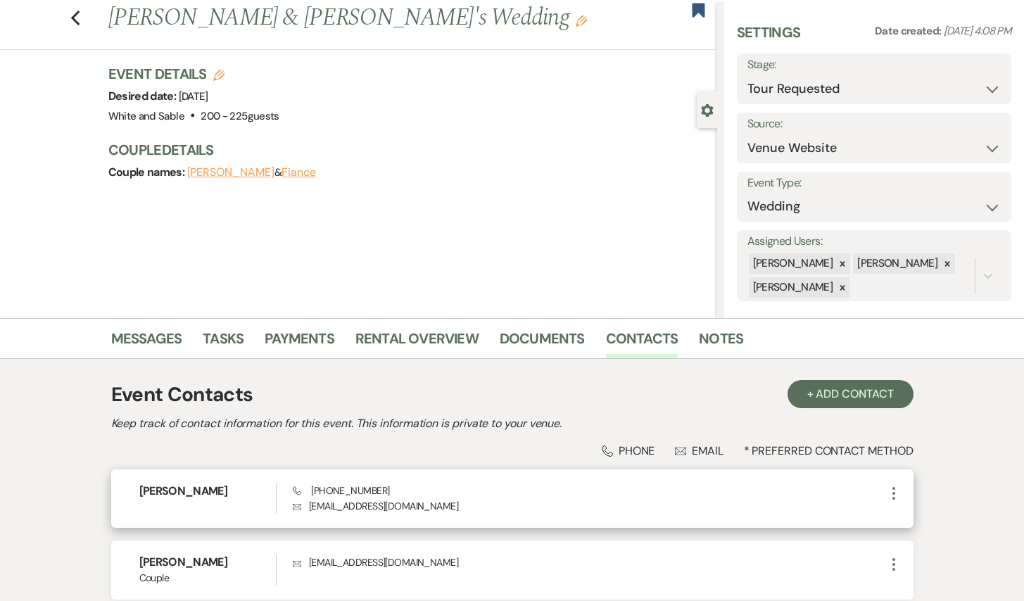
scroll to position [0, 0]
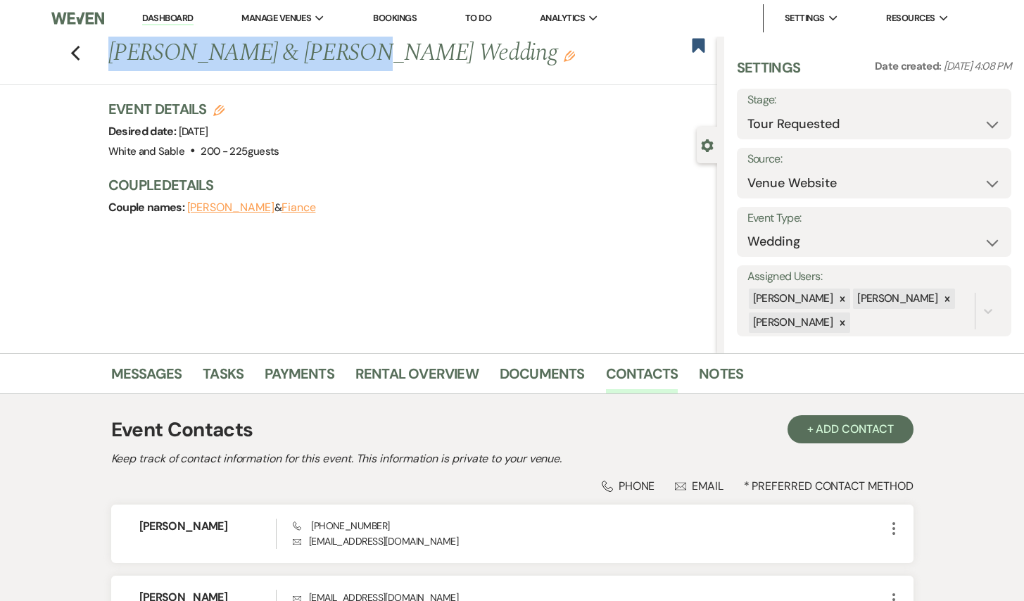
drag, startPoint x: 103, startPoint y: 46, endPoint x: 338, endPoint y: 40, distance: 235.8
click at [338, 40] on div "Previous [PERSON_NAME] & [PERSON_NAME] Wedding Edit" at bounding box center [409, 54] width 616 height 34
copy h1 "[PERSON_NAME] & [PERSON_NAME]"
click at [72, 49] on icon "Previous" at bounding box center [75, 53] width 11 height 17
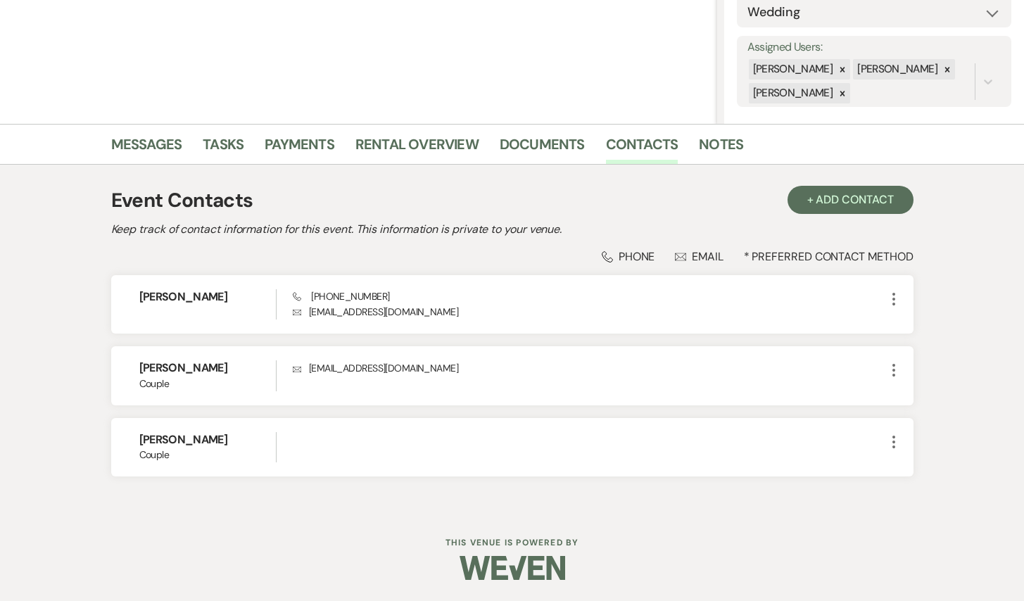
select select "2"
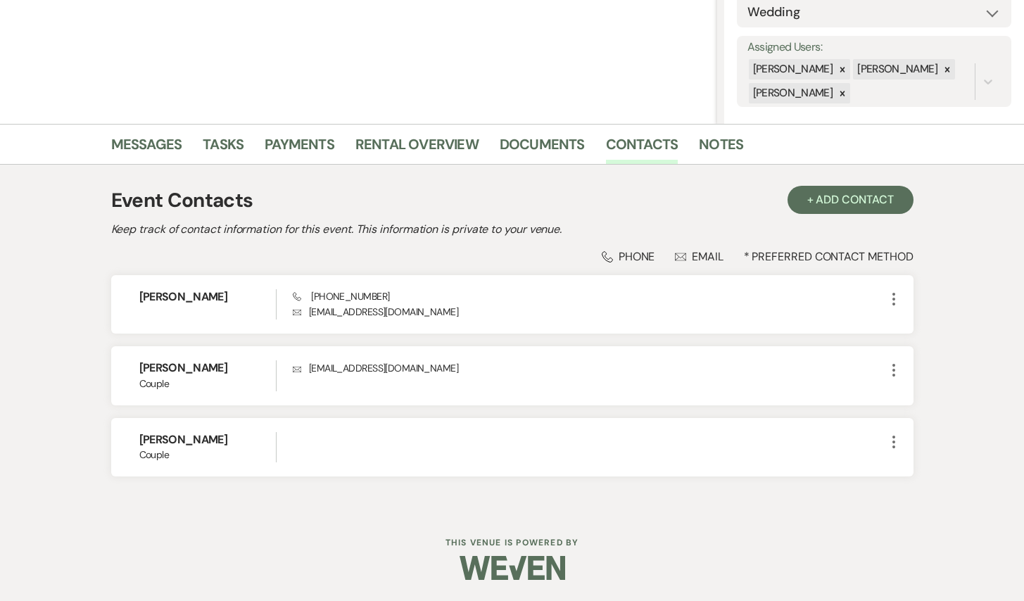
select select "2"
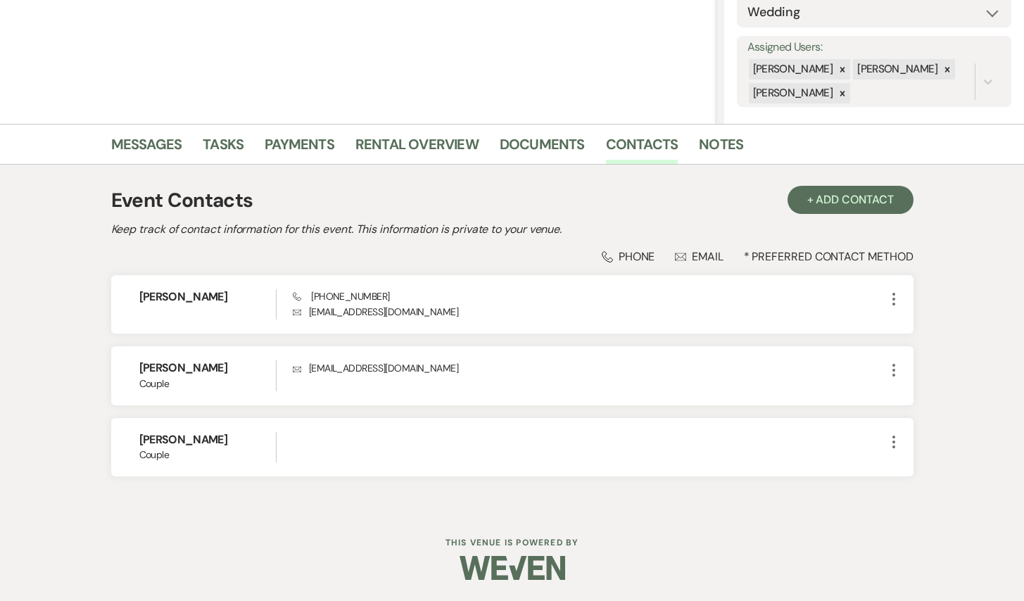
select select "2"
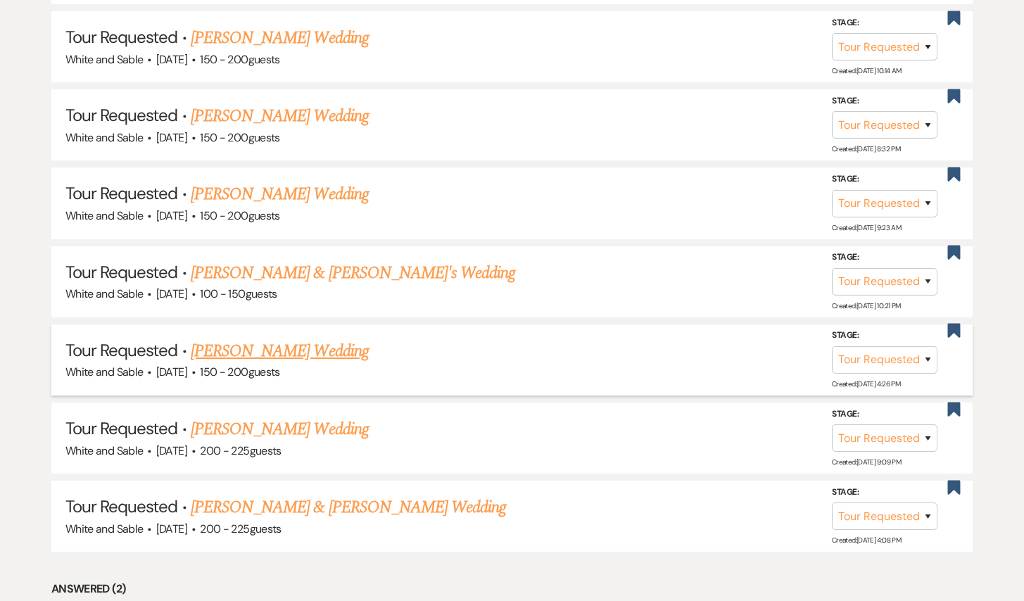
scroll to position [1066, 0]
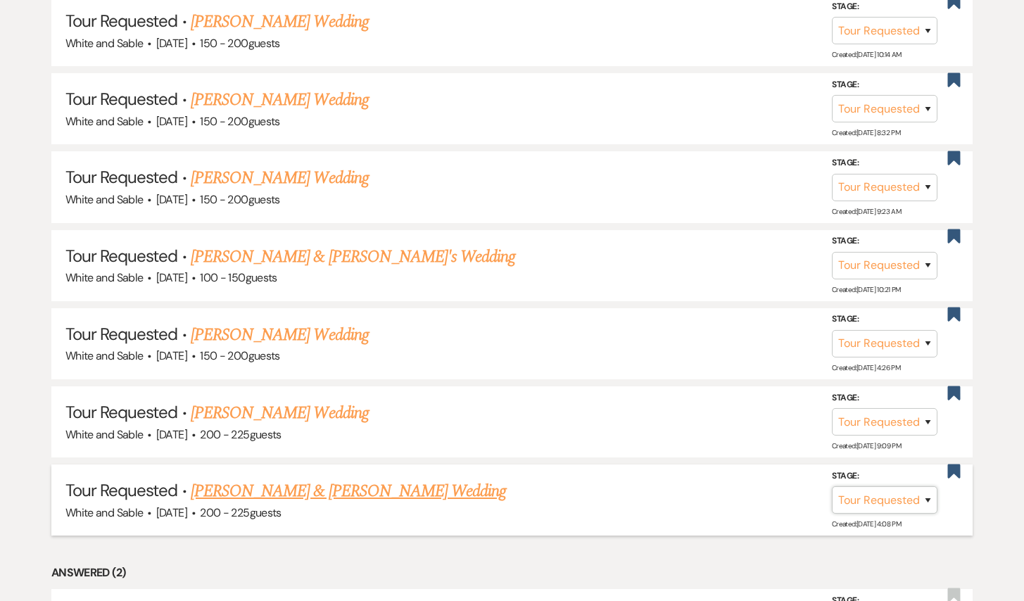
click at [868, 490] on select "Inquiry Follow Up Tour Requested Tour Confirmed Toured Proposal Sent Booked Lost" at bounding box center [885, 499] width 106 height 27
select select "5"
click at [832, 486] on select "Inquiry Follow Up Tour Requested Tour Confirmed Toured Proposal Sent Booked Lost" at bounding box center [885, 499] width 106 height 27
click at [898, 495] on button "Save" at bounding box center [909, 499] width 70 height 28
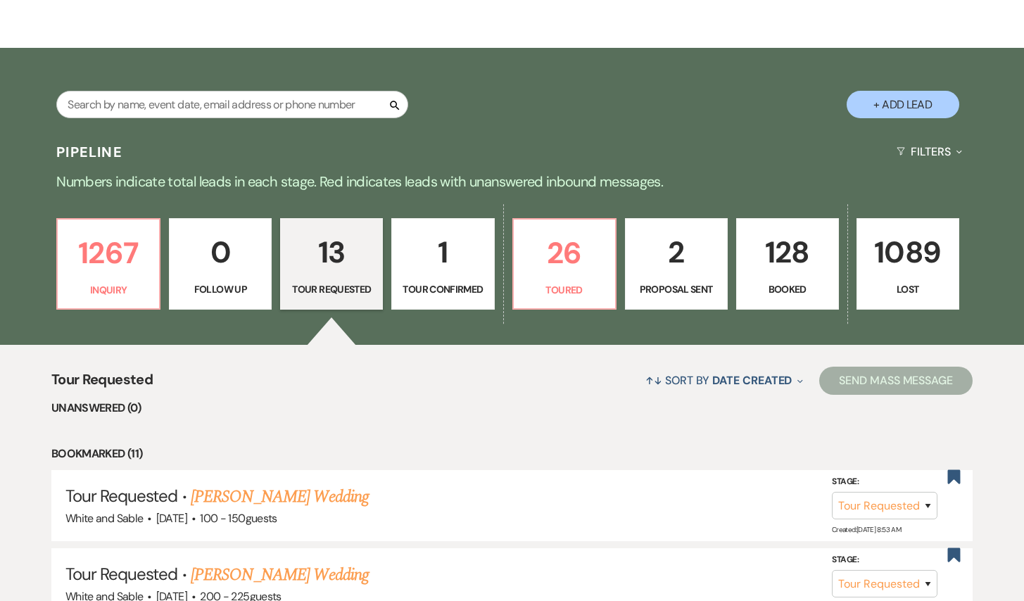
scroll to position [189, 0]
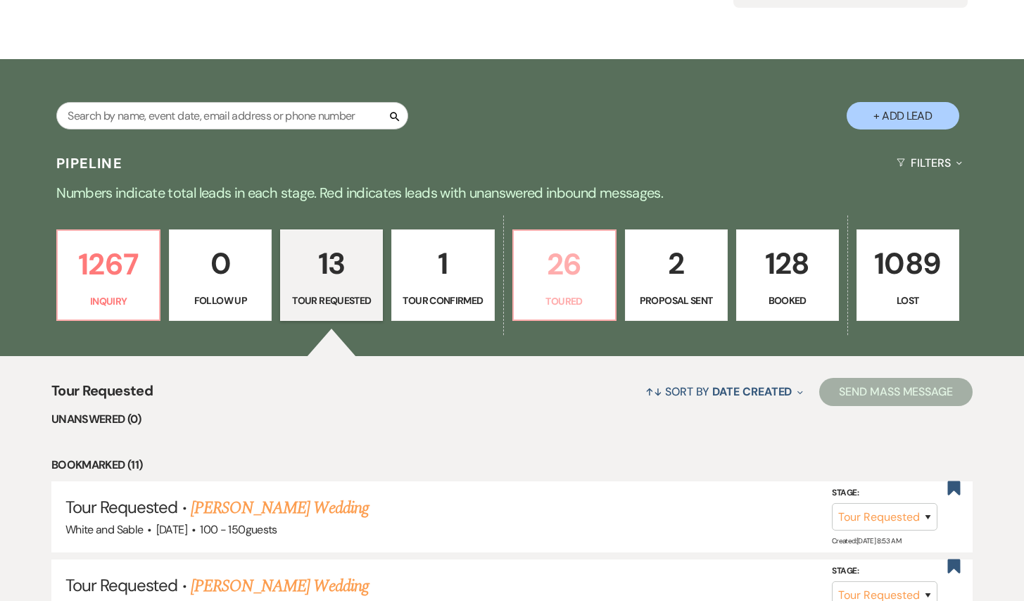
click at [561, 243] on p "26" at bounding box center [564, 264] width 84 height 47
select select "5"
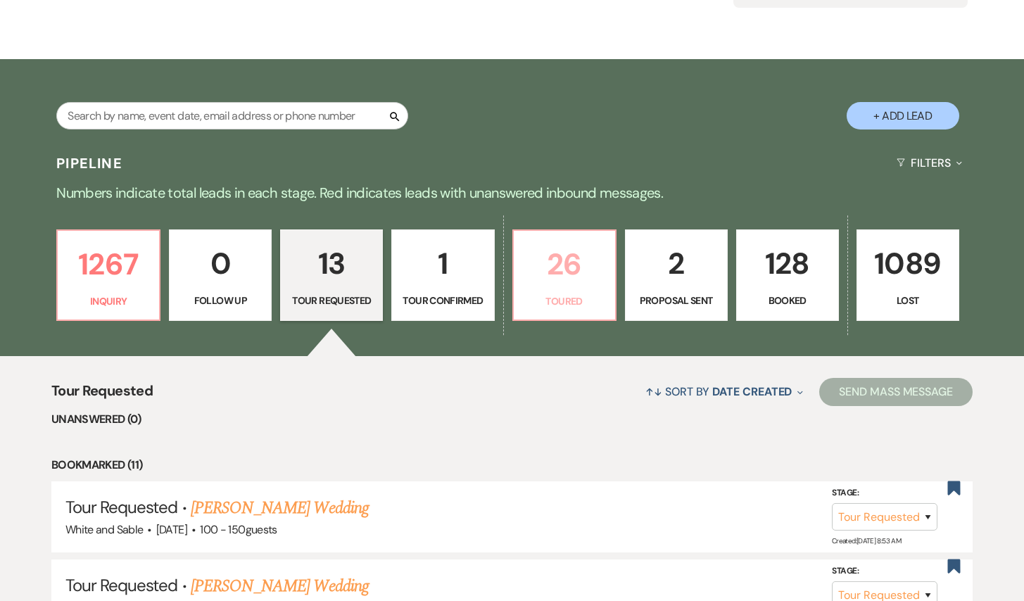
select select "5"
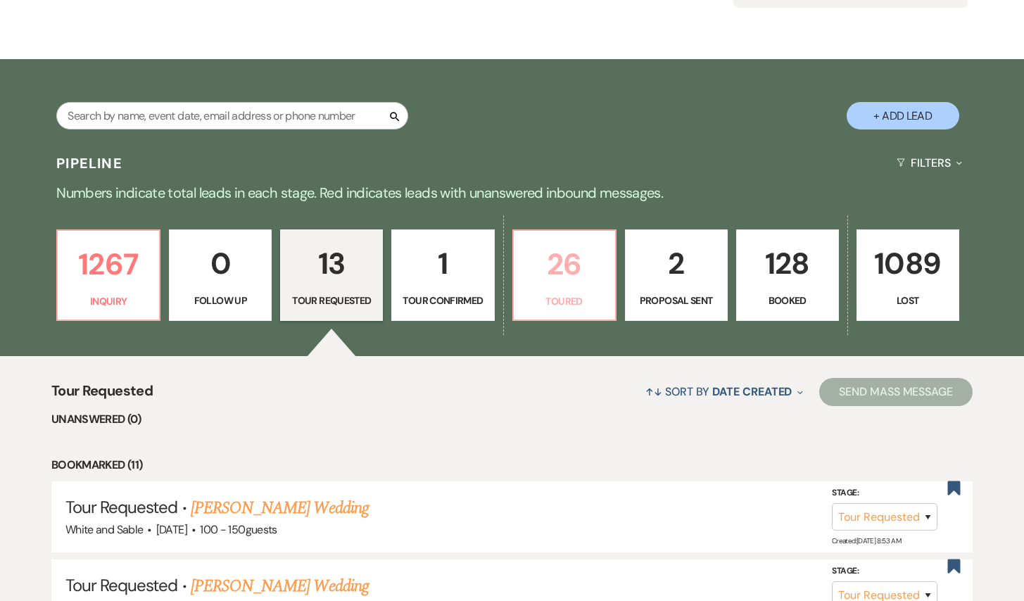
select select "5"
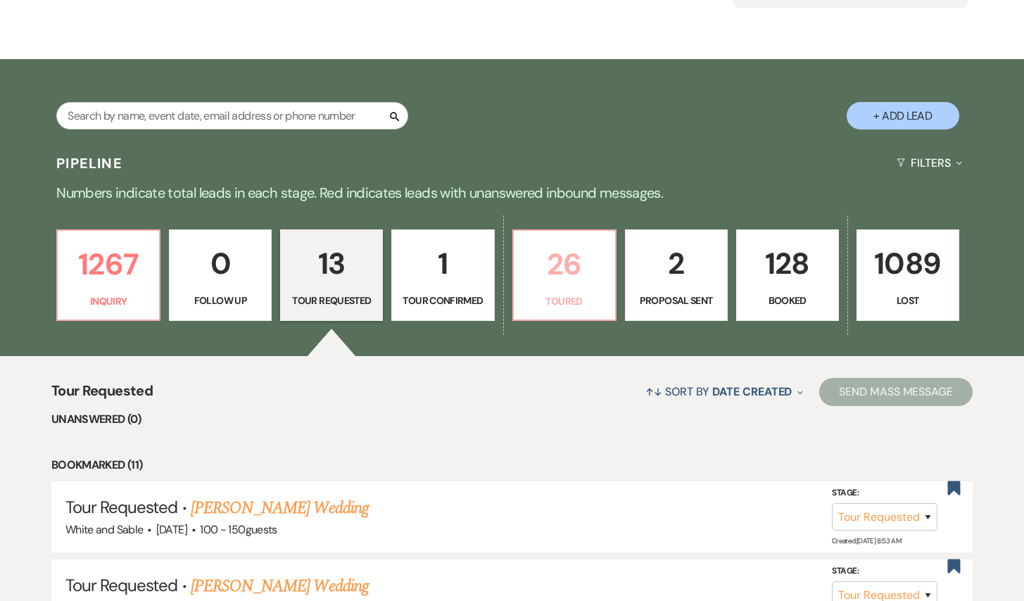
select select "5"
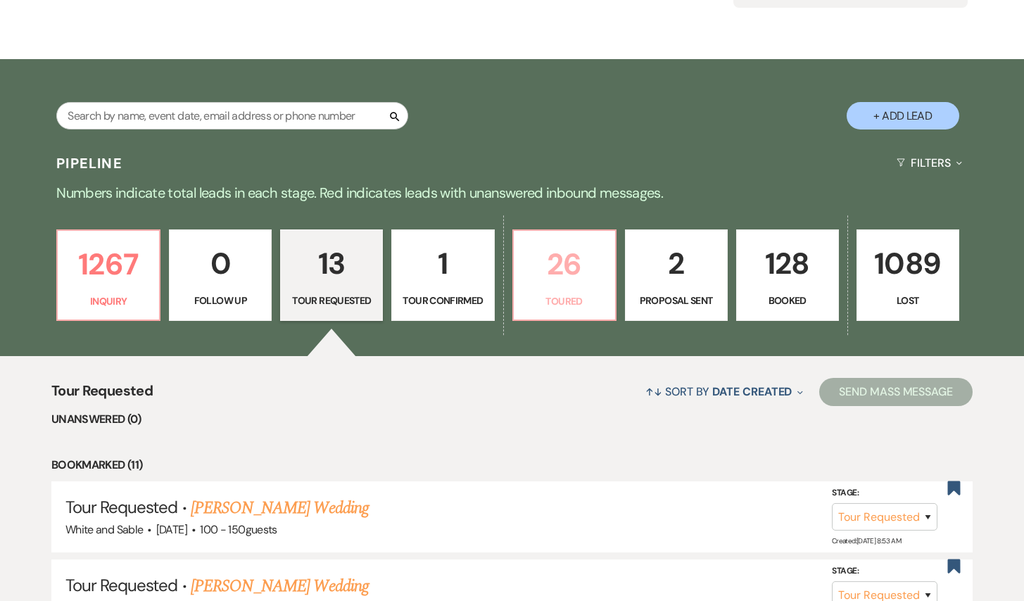
select select "5"
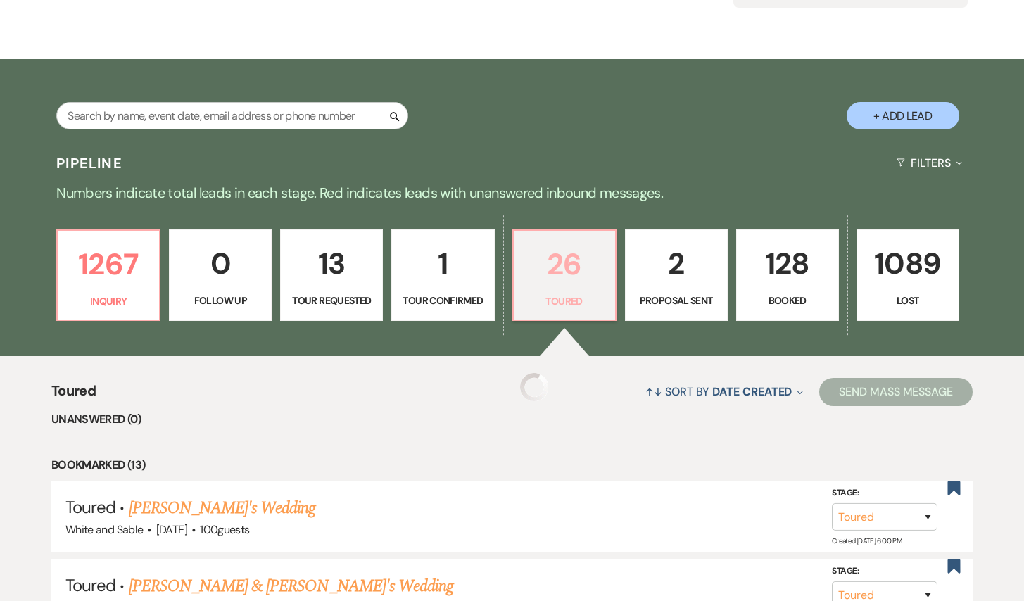
select select "5"
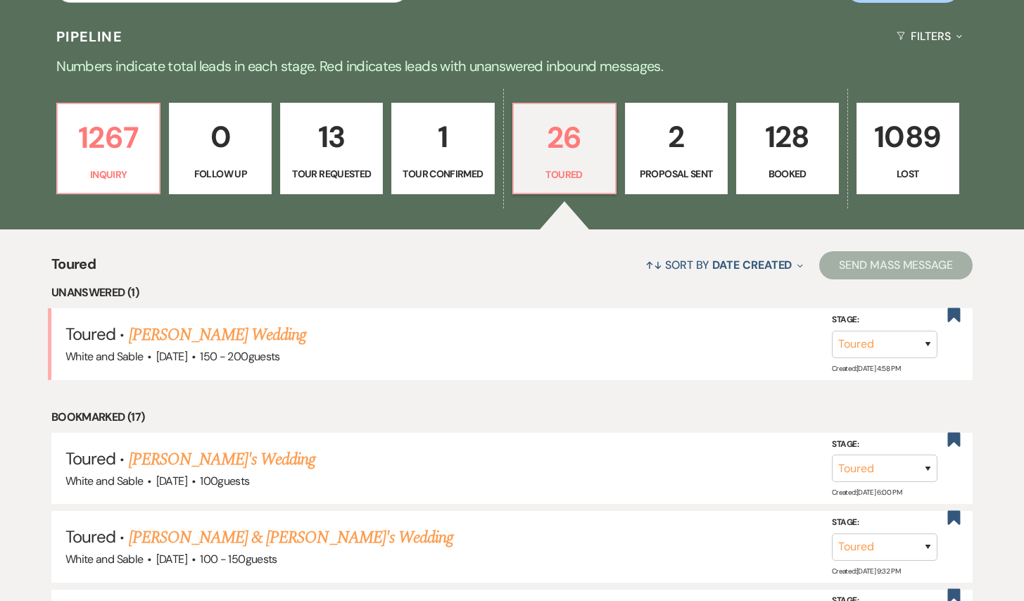
scroll to position [353, 0]
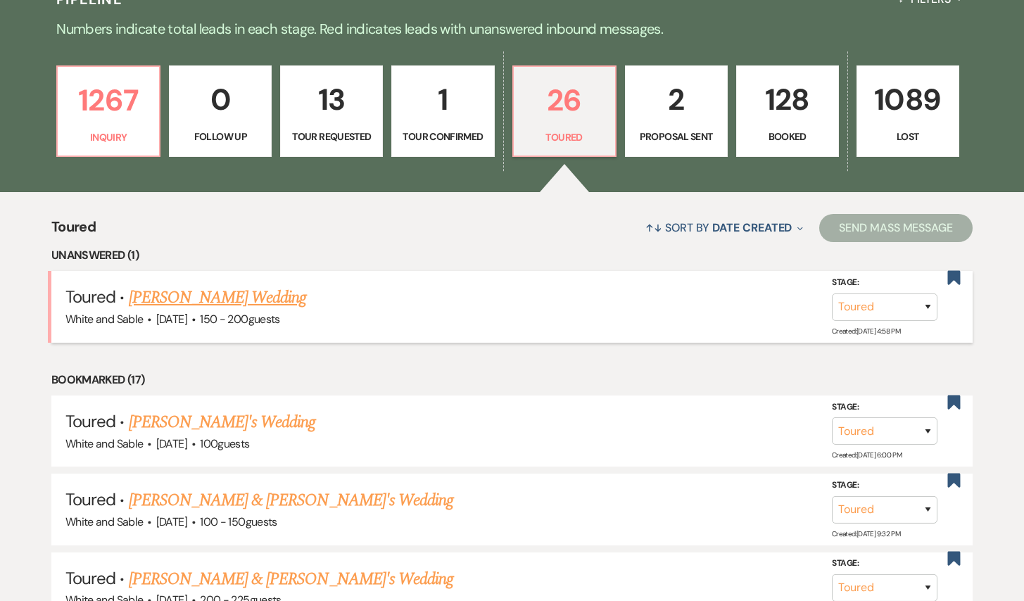
click at [251, 298] on link "[PERSON_NAME] Wedding" at bounding box center [218, 297] width 178 height 25
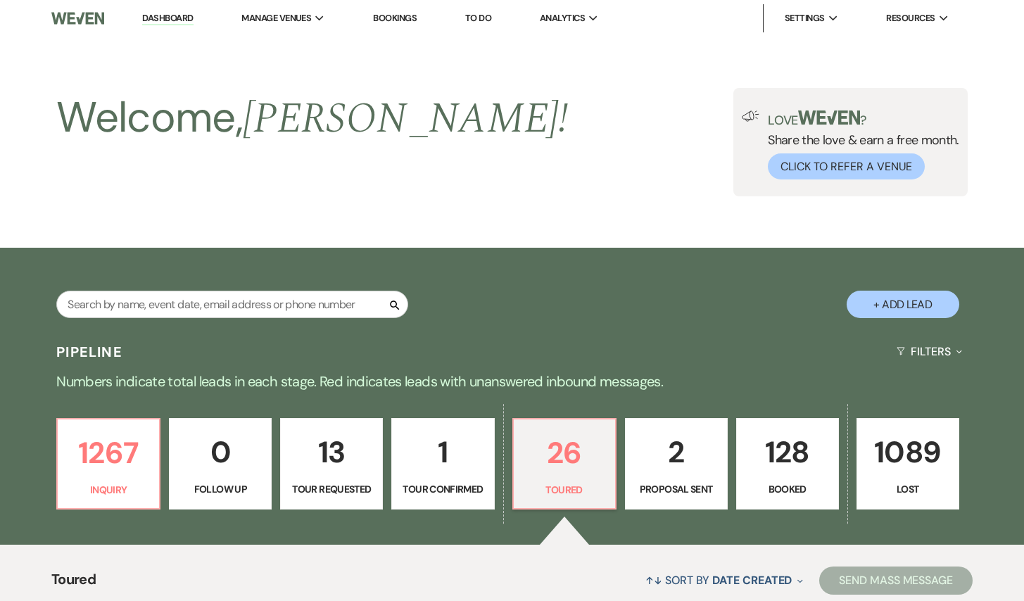
select select "5"
